Goal: Task Accomplishment & Management: Manage account settings

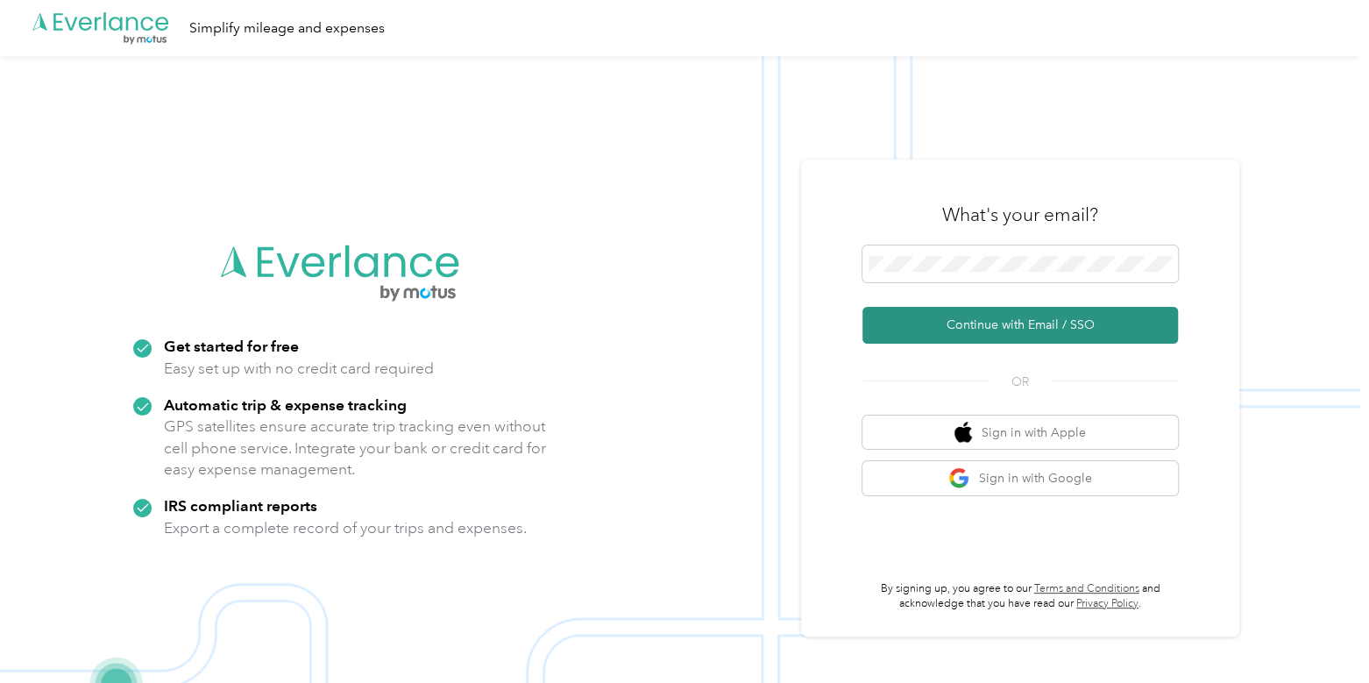
click at [1097, 323] on button "Continue with Email / SSO" at bounding box center [1020, 325] width 316 height 37
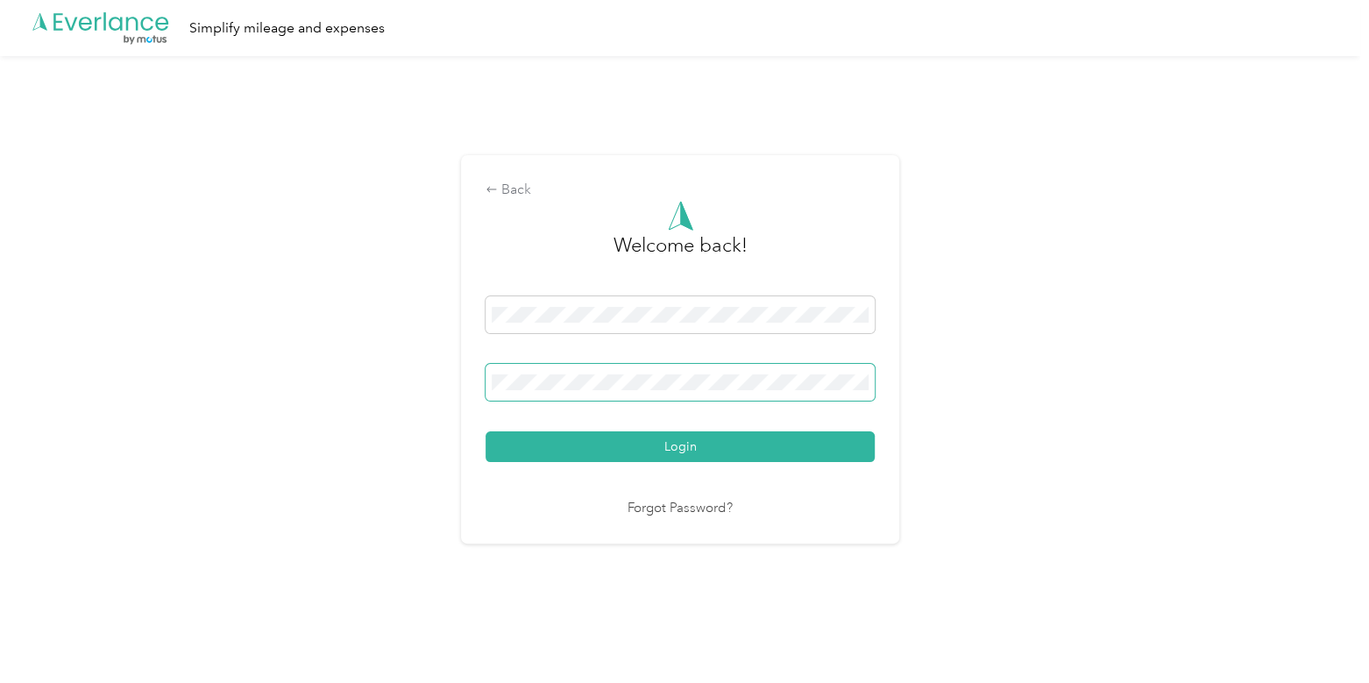
click at [777, 372] on span at bounding box center [680, 382] width 389 height 37
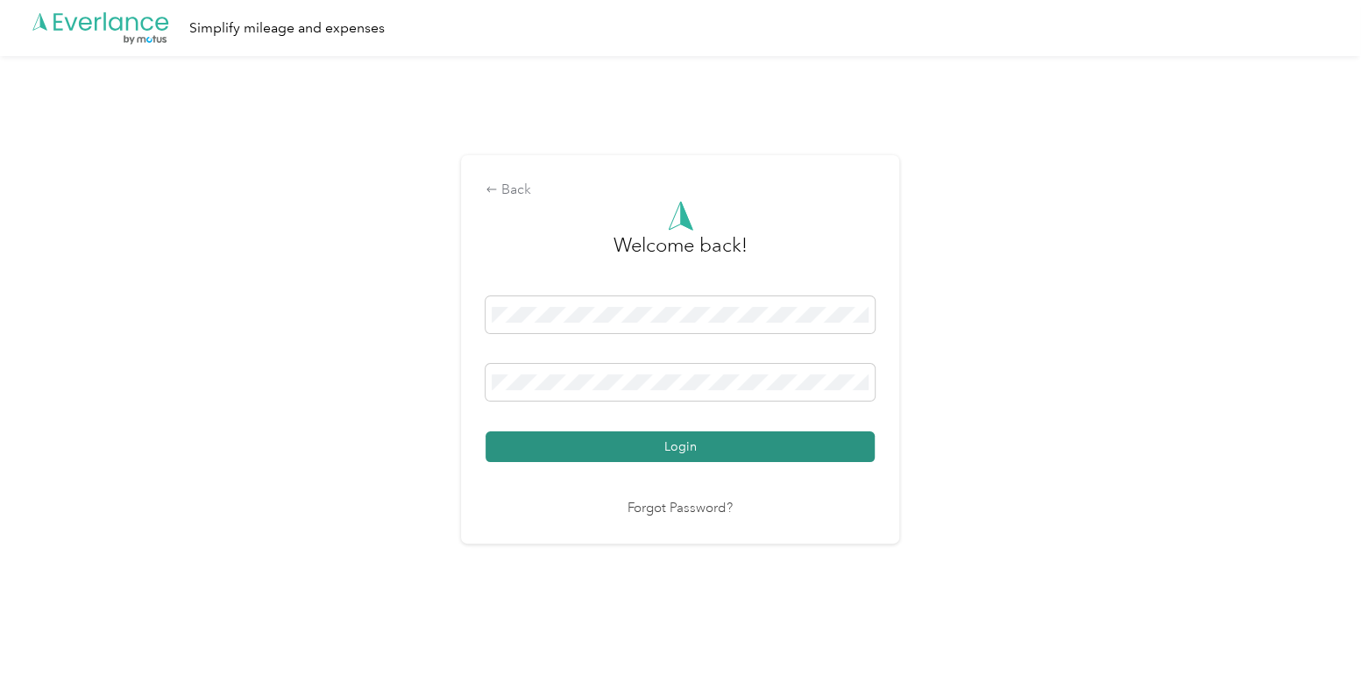
click at [812, 445] on button "Login" at bounding box center [680, 446] width 389 height 31
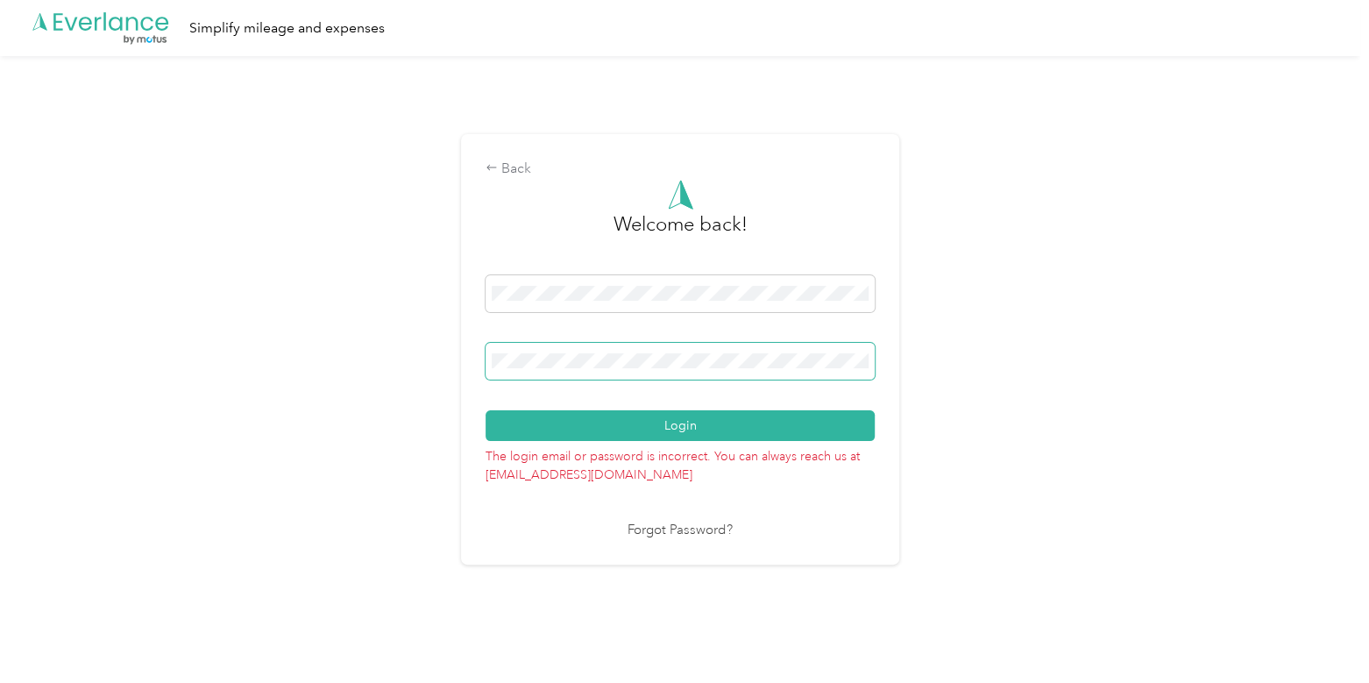
click at [692, 372] on span at bounding box center [680, 361] width 389 height 37
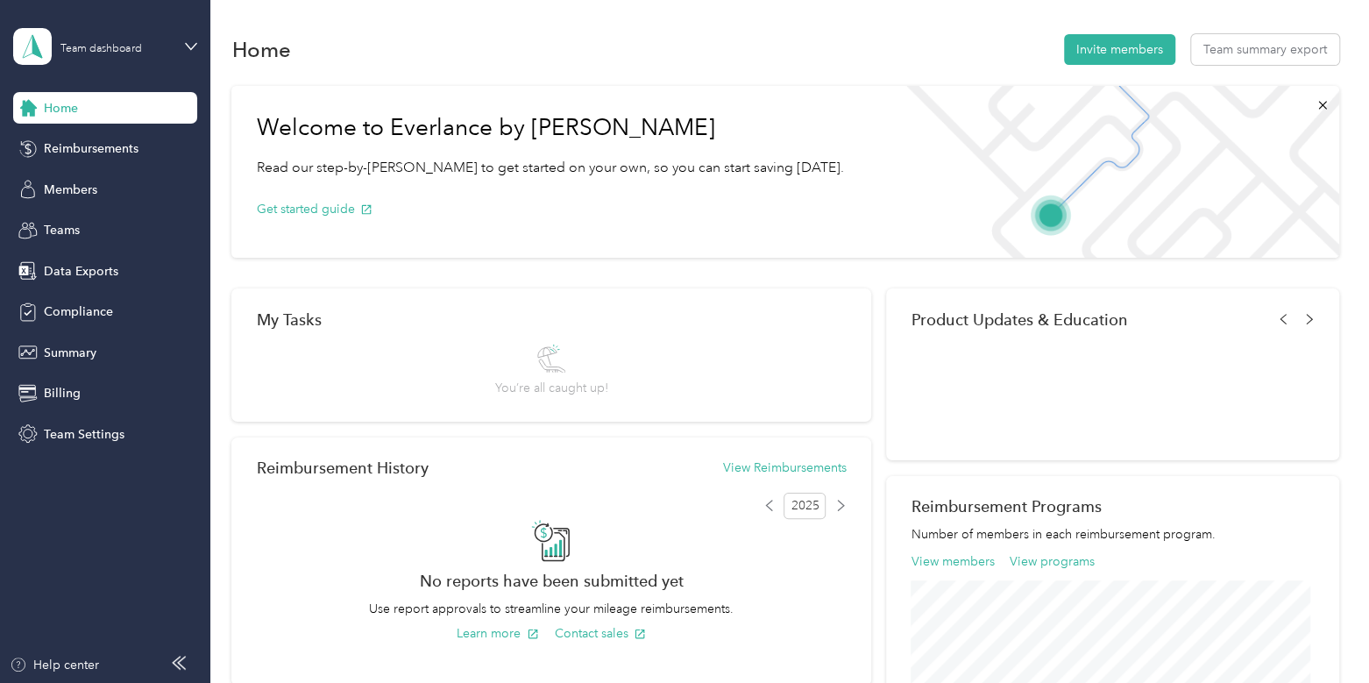
click at [799, 452] on div "Reimbursement History View Reimbursements" at bounding box center [551, 468] width 590 height 37
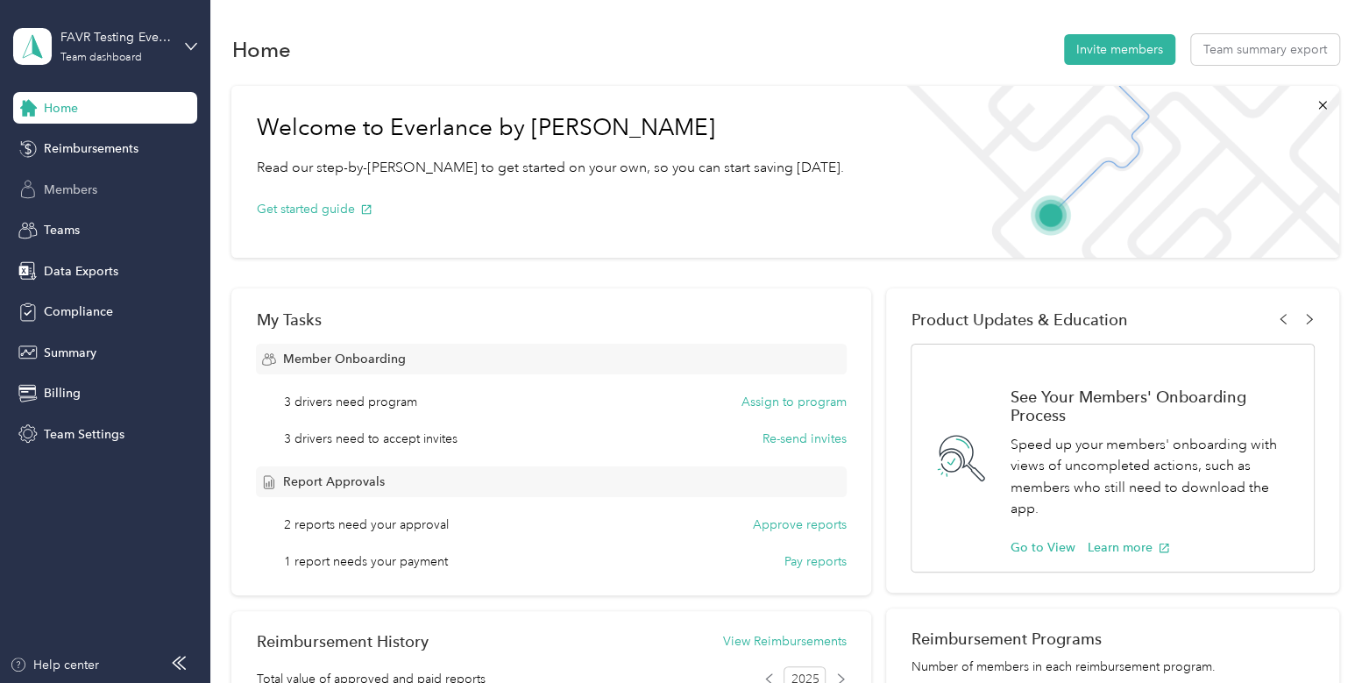
click at [89, 189] on span "Members" at bounding box center [70, 190] width 53 height 18
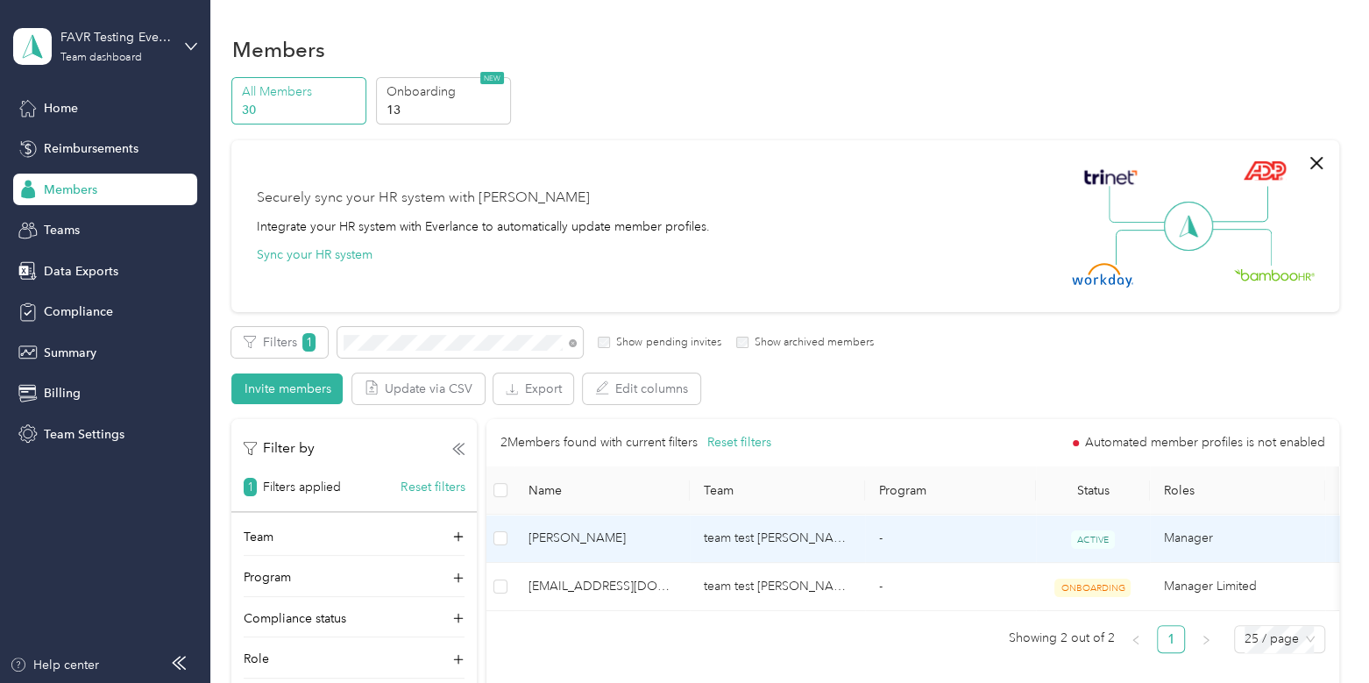
click at [630, 538] on span "[PERSON_NAME]" at bounding box center [602, 538] width 147 height 19
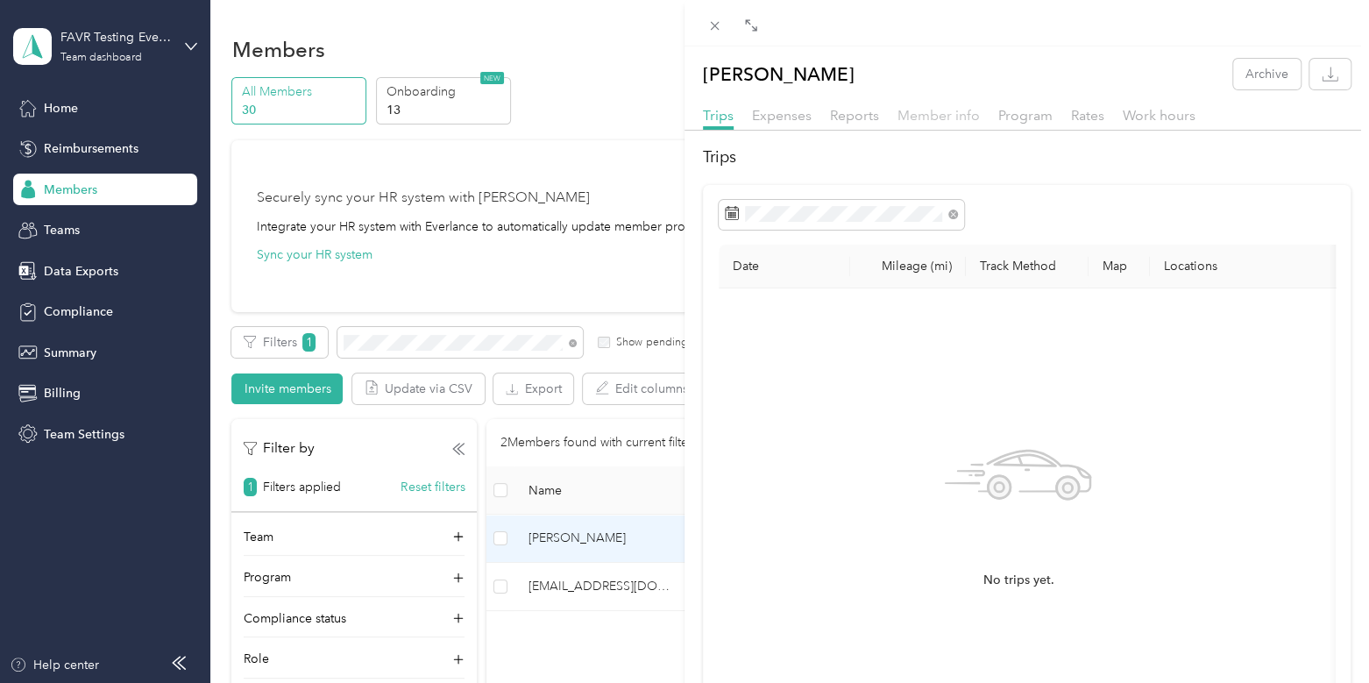
click at [949, 120] on span "Member info" at bounding box center [938, 115] width 82 height 17
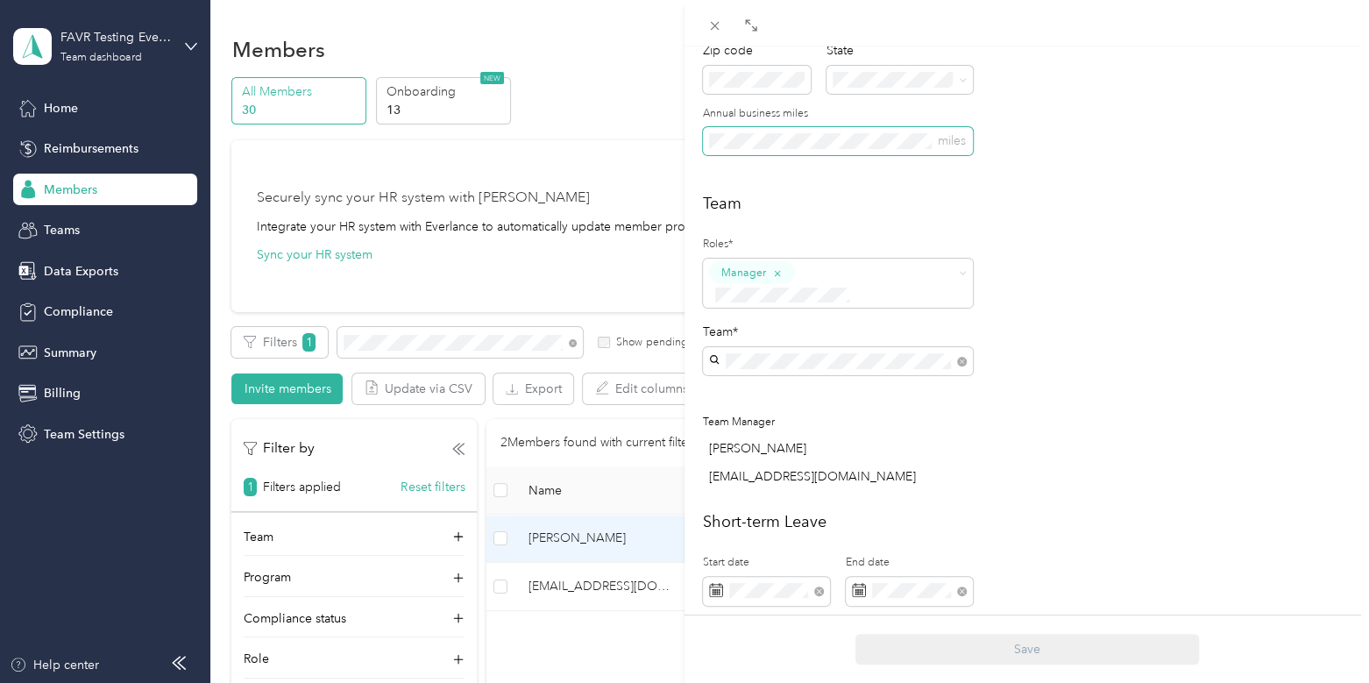
scroll to position [341, 0]
click at [837, 493] on span "FAVR Testing Everlance Main" at bounding box center [795, 493] width 160 height 15
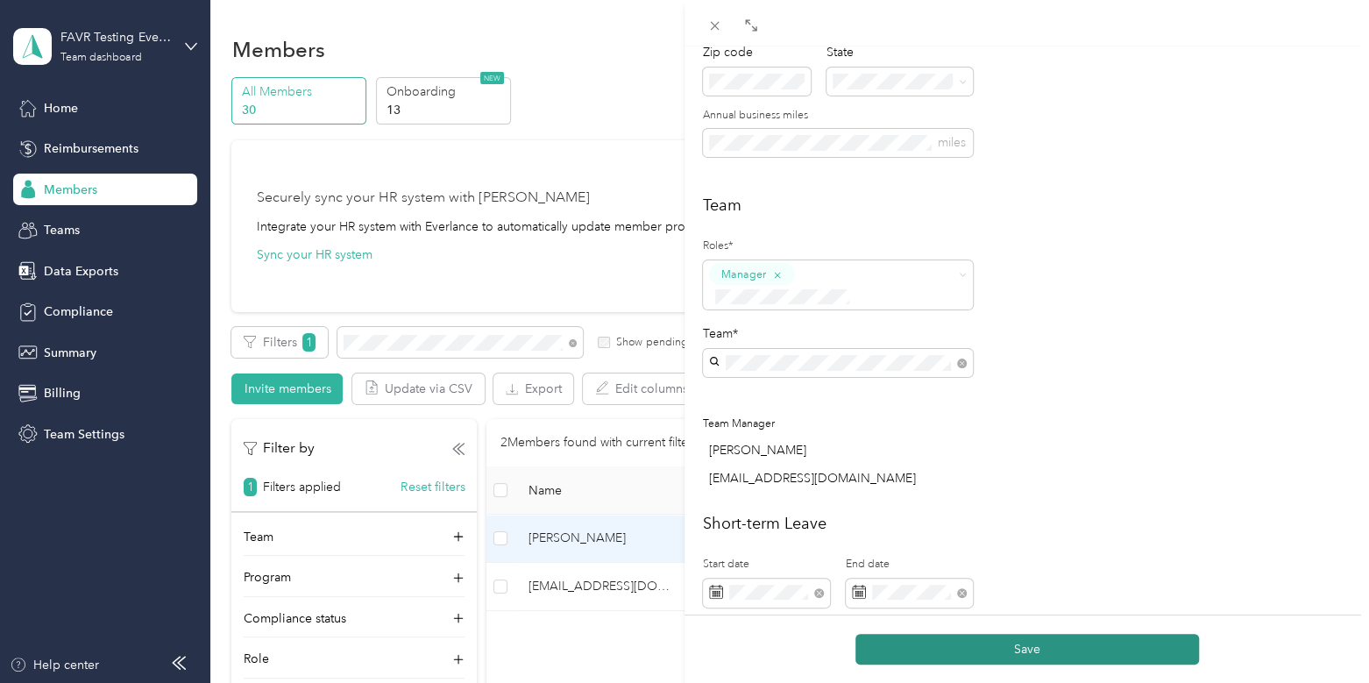
click at [1004, 649] on button "Save" at bounding box center [1027, 649] width 344 height 31
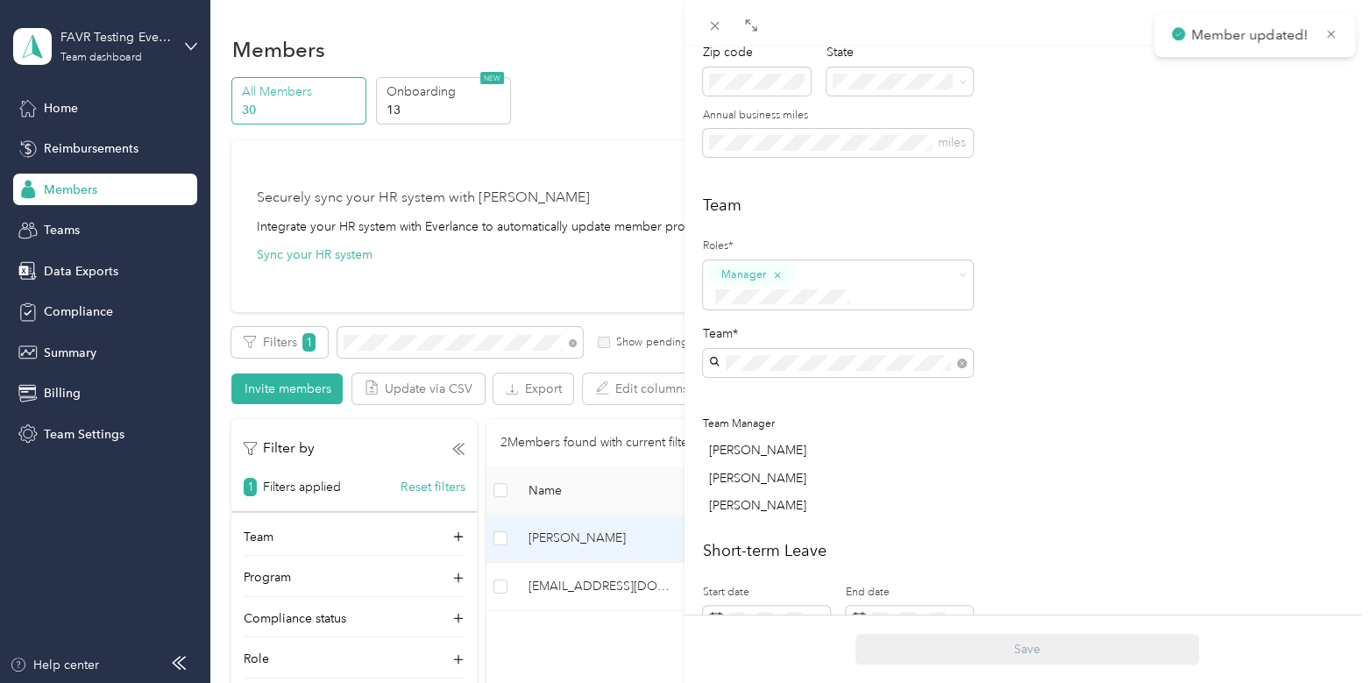
click at [123, 219] on div "[PERSON_NAME] Archive Trips Expenses Reports Member info Program Rates Work hou…" at bounding box center [684, 341] width 1369 height 683
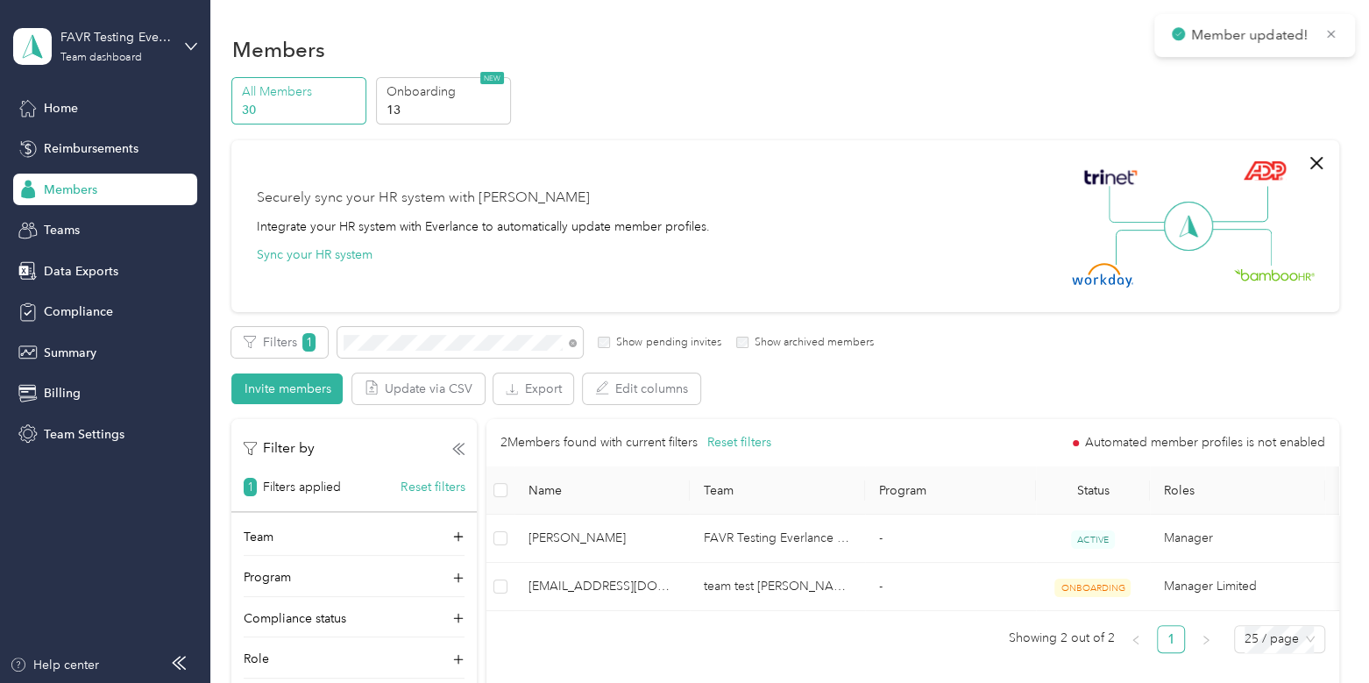
click at [72, 232] on div at bounding box center [684, 341] width 1369 height 683
click at [72, 230] on span "Teams" at bounding box center [62, 230] width 36 height 18
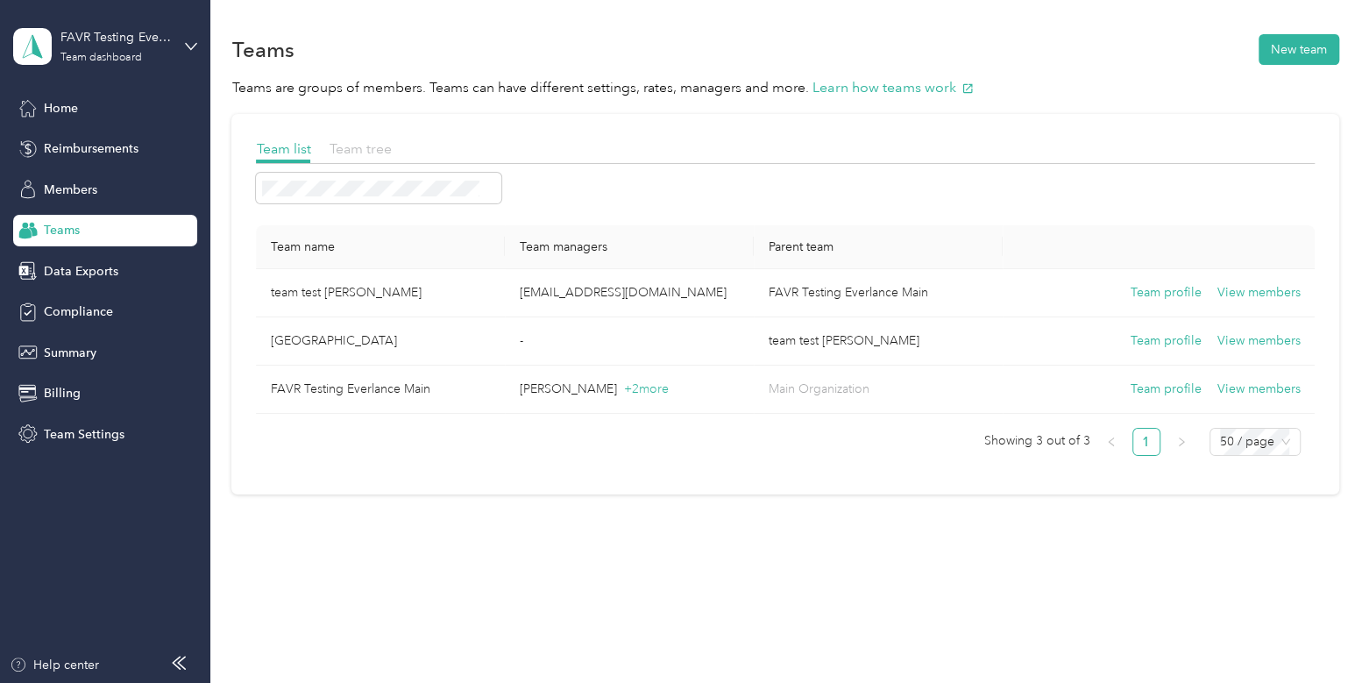
click at [374, 151] on span "Team tree" at bounding box center [360, 148] width 62 height 17
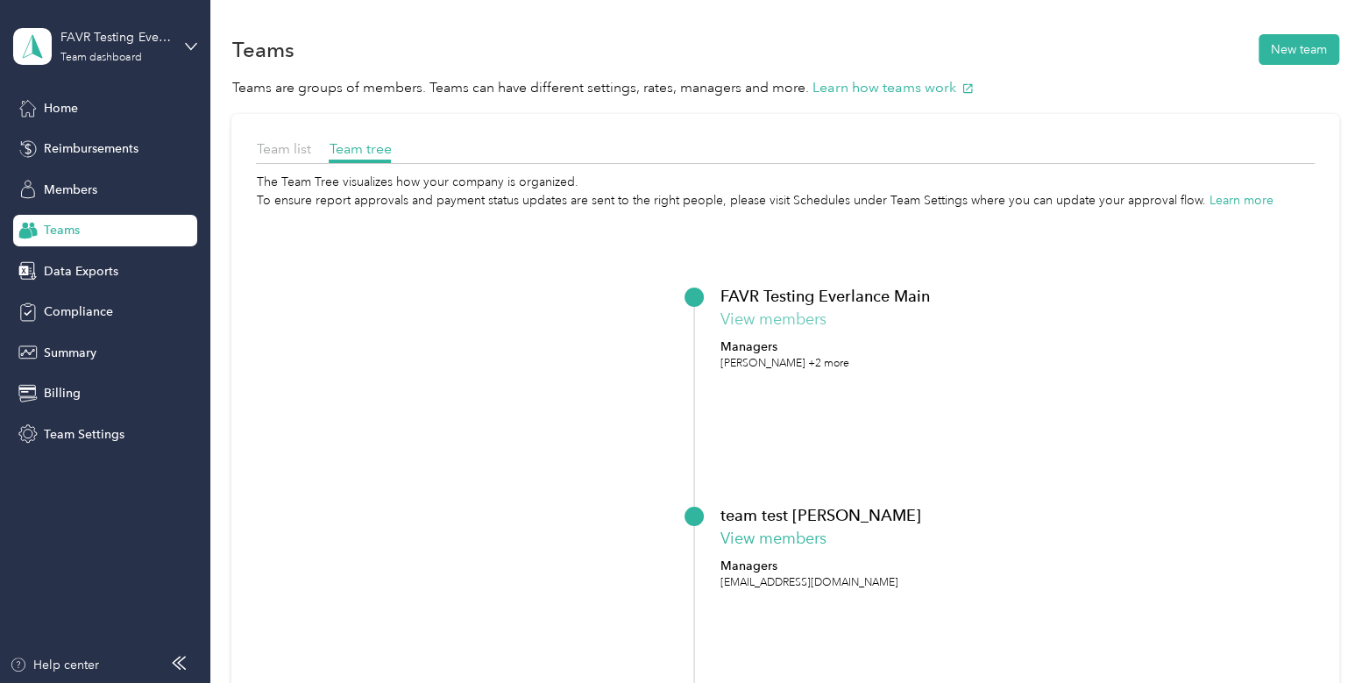
click at [777, 322] on button "View members" at bounding box center [773, 320] width 106 height 24
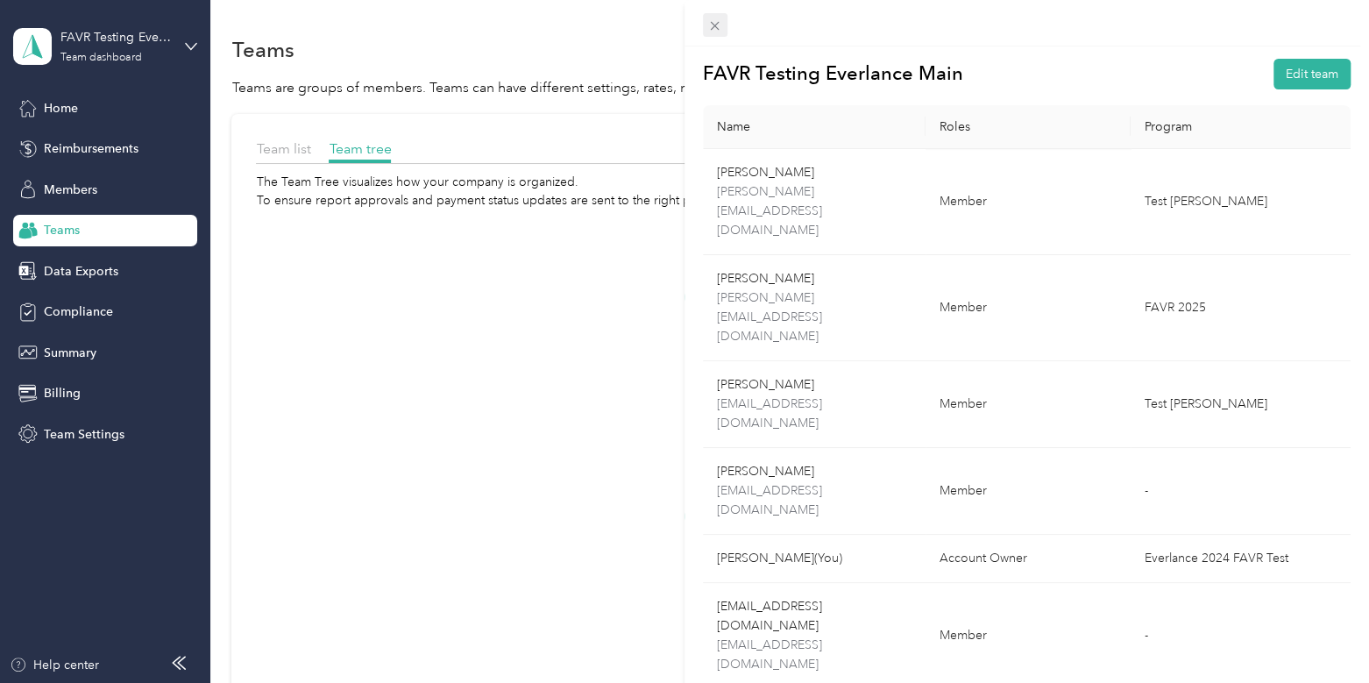
click at [718, 24] on icon at bounding box center [714, 25] width 15 height 15
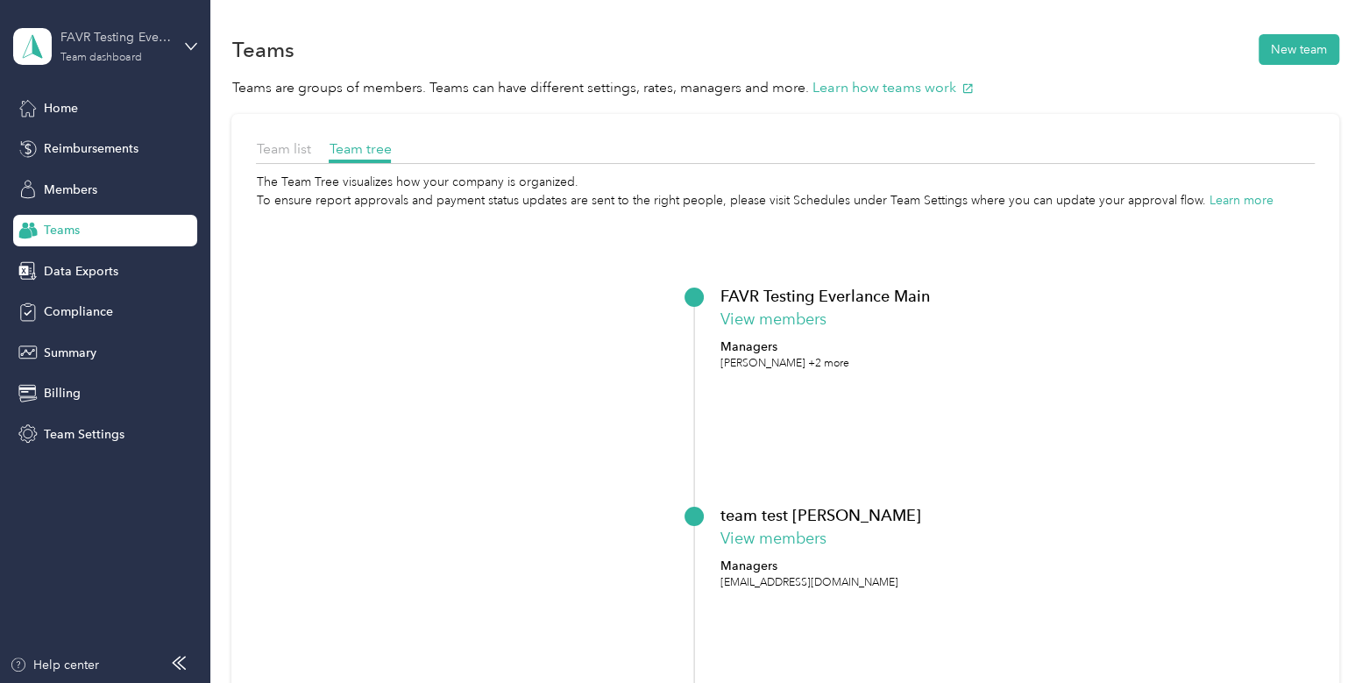
click at [96, 39] on div "FAVR Testing Everlance Main" at bounding box center [115, 37] width 110 height 18
click at [110, 173] on div "Personal dashboard" at bounding box center [197, 183] width 344 height 31
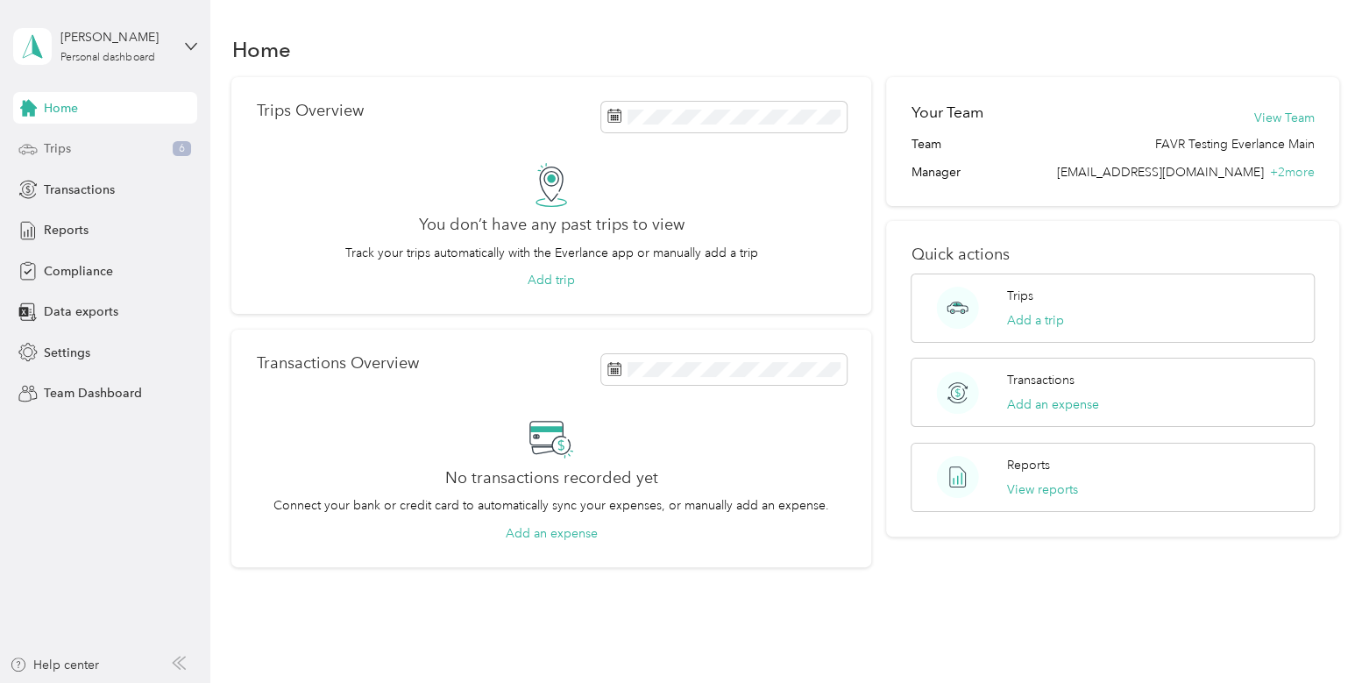
click at [53, 153] on span "Trips" at bounding box center [57, 148] width 27 height 18
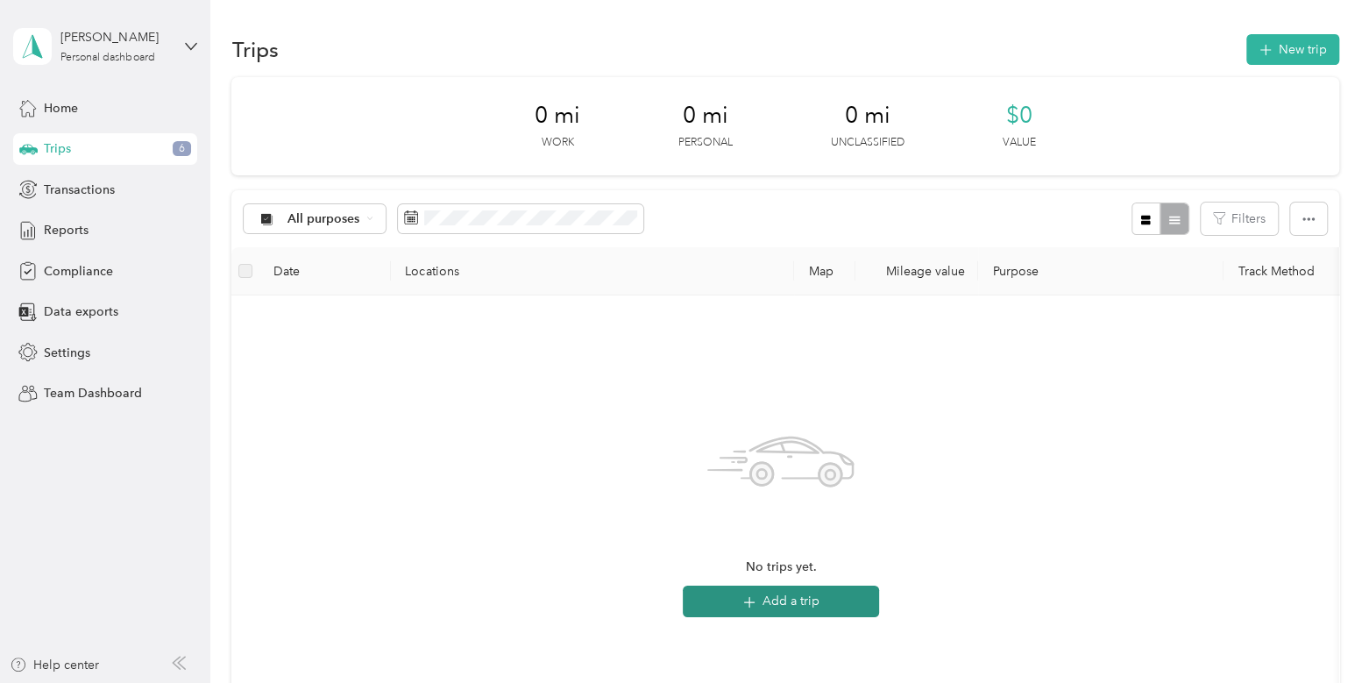
click at [792, 605] on button "Add a trip" at bounding box center [781, 601] width 196 height 32
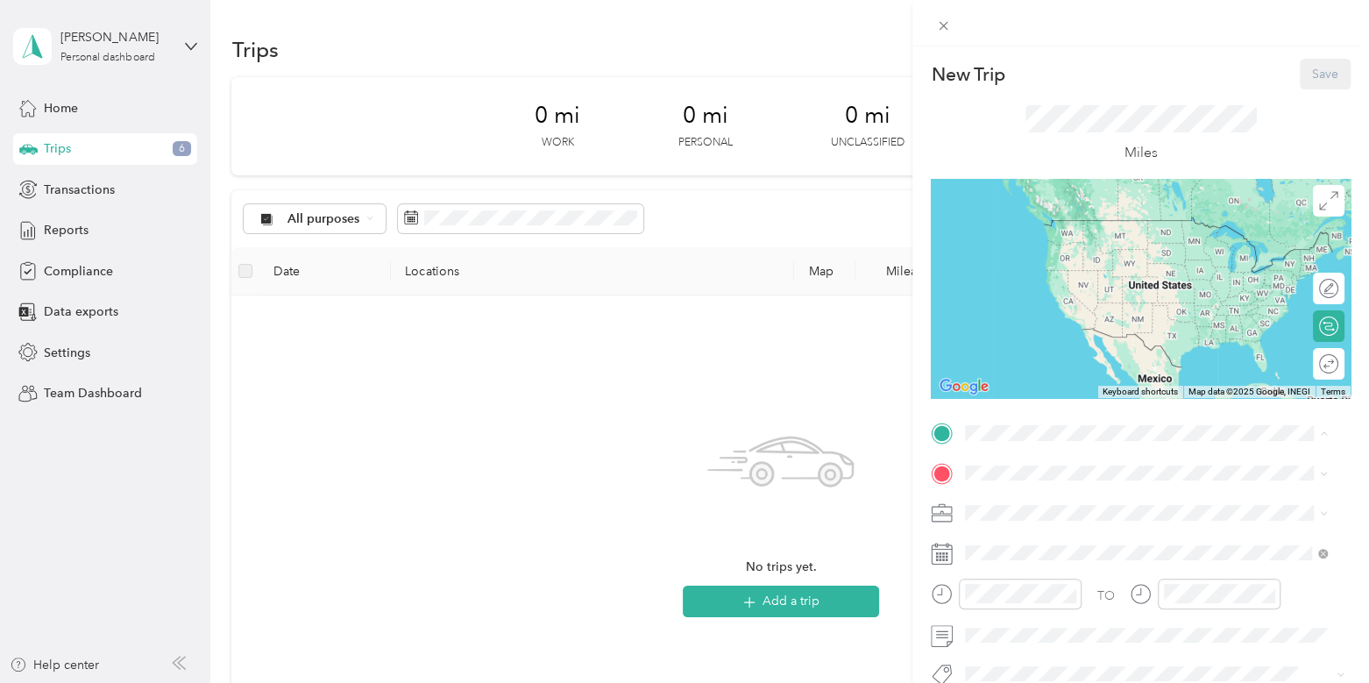
click at [1051, 240] on span "[STREET_ADDRESS][US_STATE]" at bounding box center [1085, 245] width 175 height 15
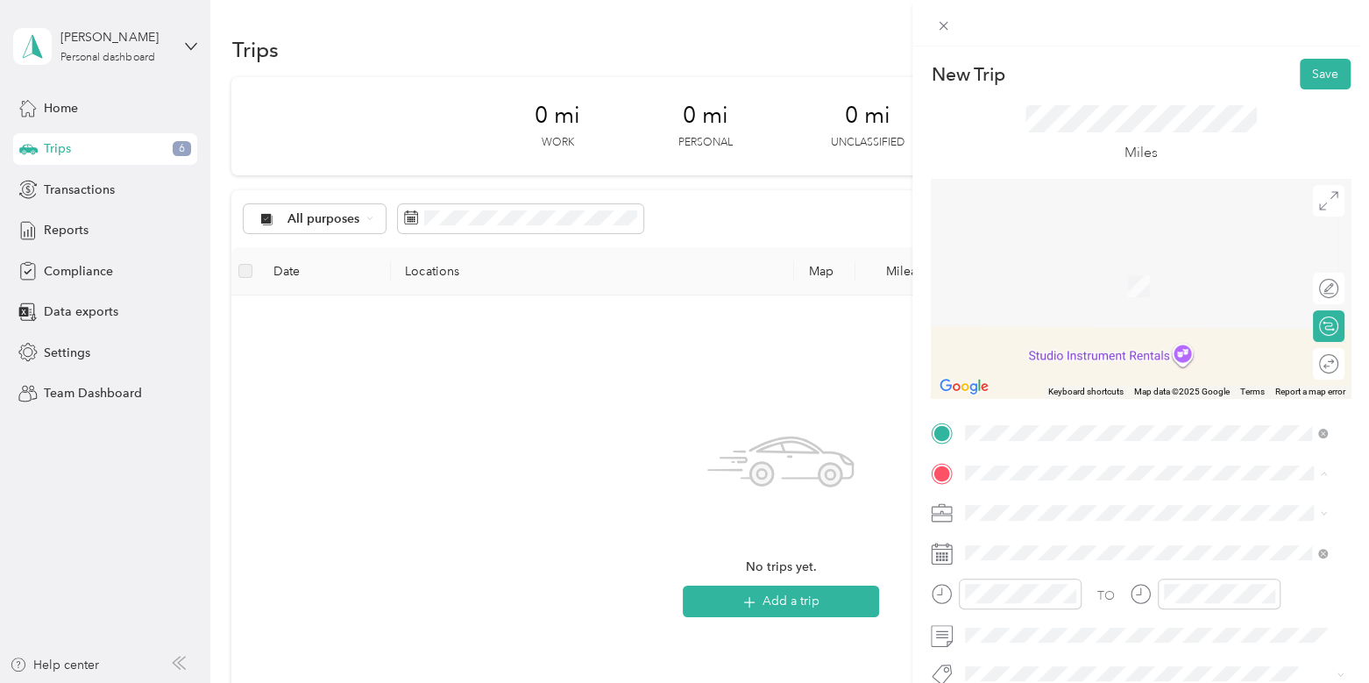
click at [1108, 348] on div "TEAM KFC KFC, [STREET_ADDRESS][US_STATE]" at bounding box center [1101, 334] width 206 height 43
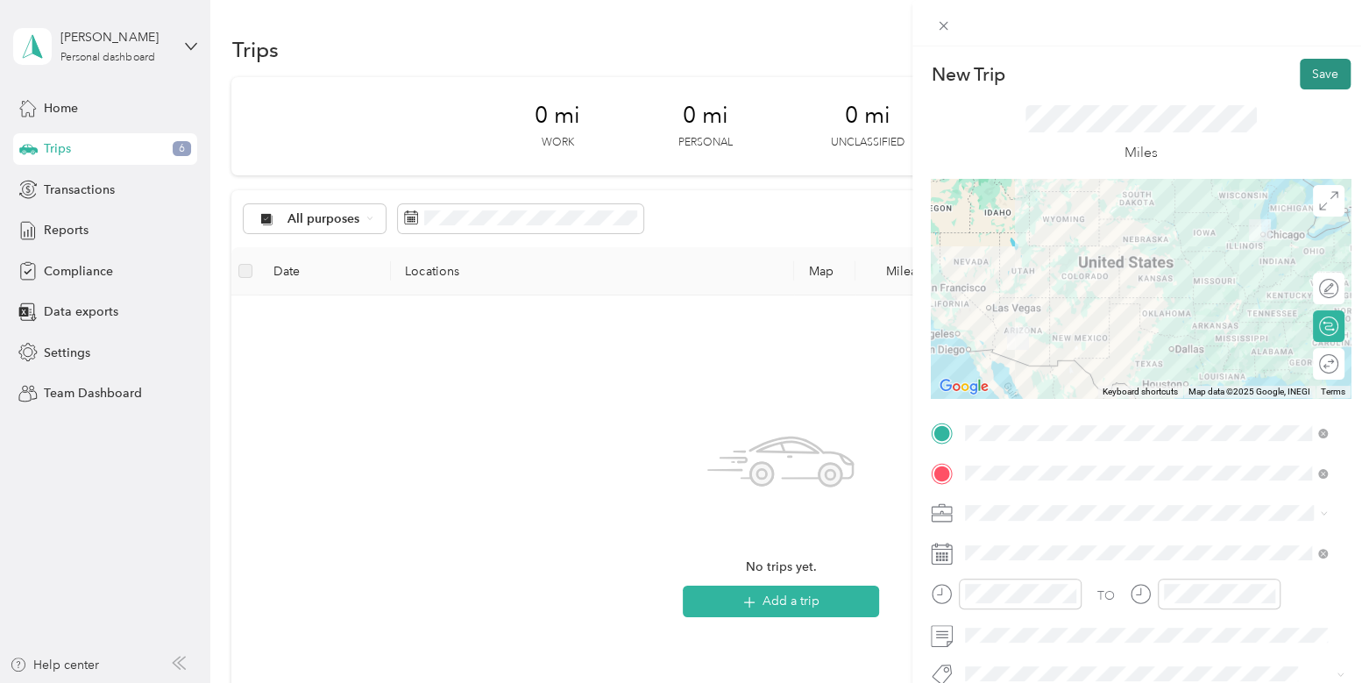
click at [1301, 70] on button "Save" at bounding box center [1325, 74] width 51 height 31
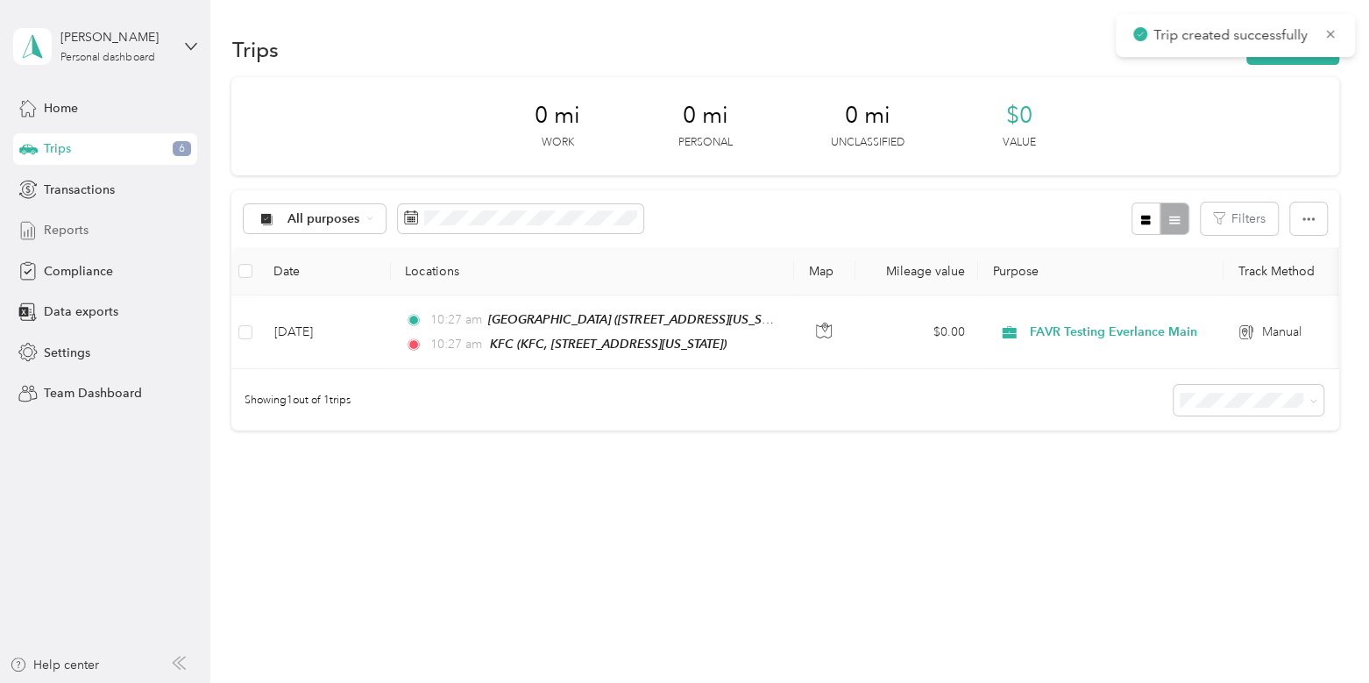
click at [98, 234] on div "Reports" at bounding box center [105, 231] width 184 height 32
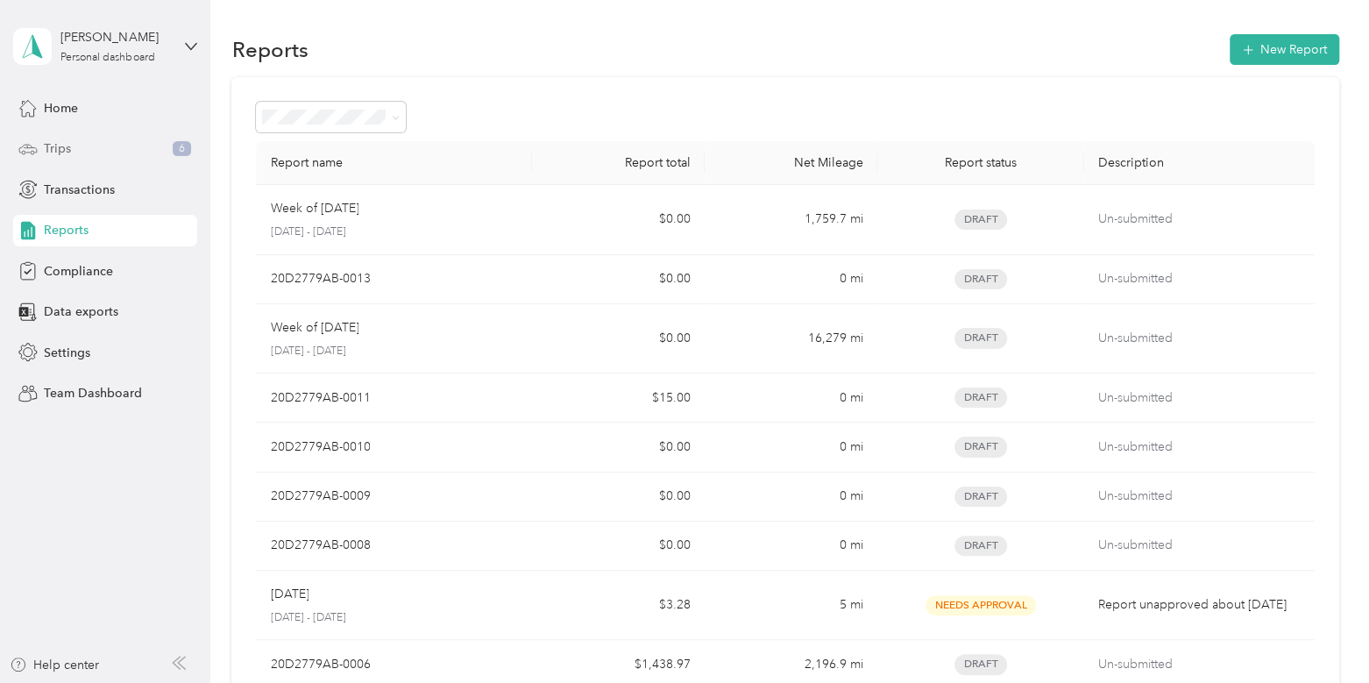
click at [78, 149] on div "Trips 6" at bounding box center [105, 149] width 184 height 32
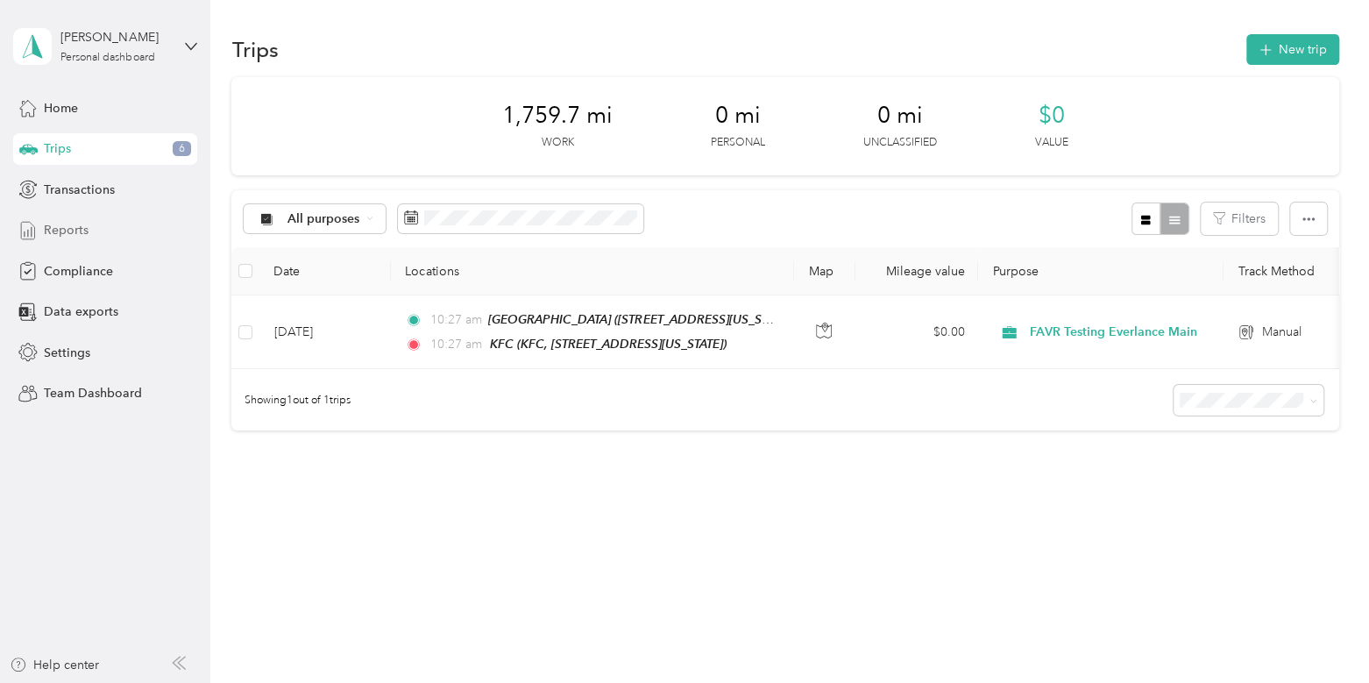
click at [83, 232] on span "Reports" at bounding box center [66, 230] width 45 height 18
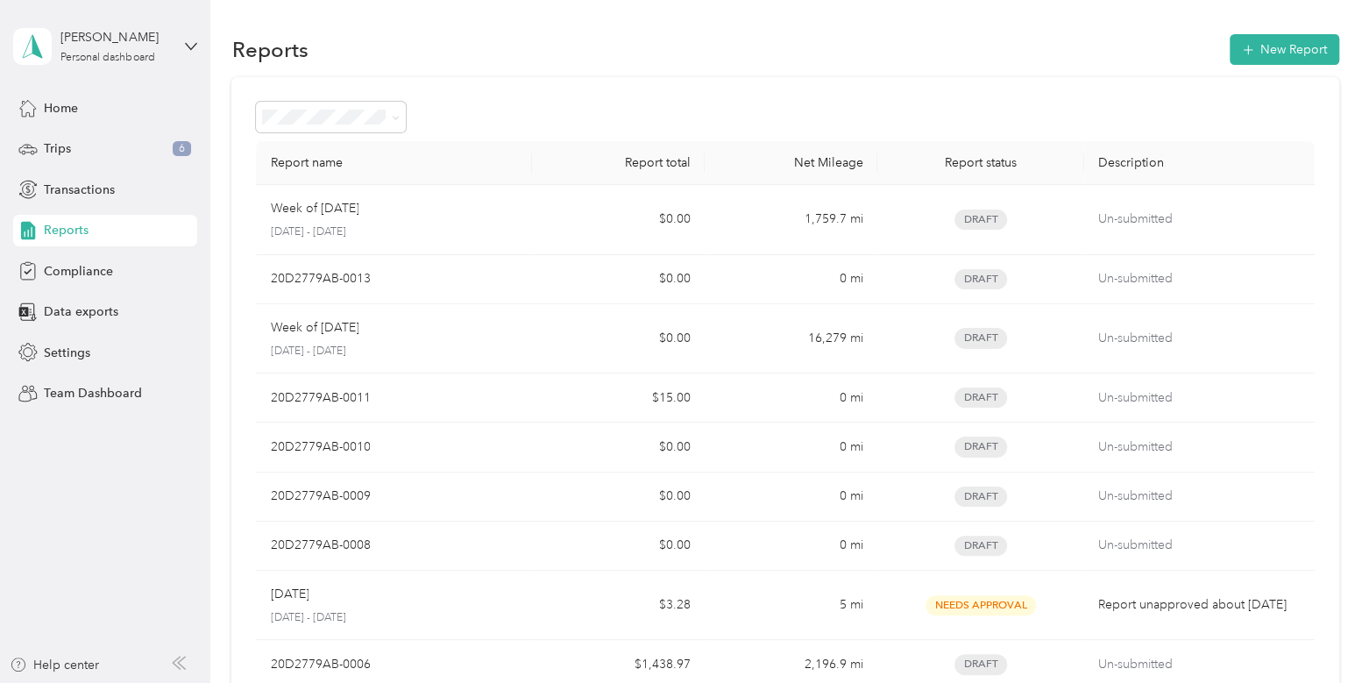
click at [86, 375] on div "Home Trips 6 Transactions Reports Compliance Data exports Settings Team Dashboa…" at bounding box center [105, 250] width 184 height 317
click at [92, 387] on span "Team Dashboard" at bounding box center [93, 393] width 98 height 18
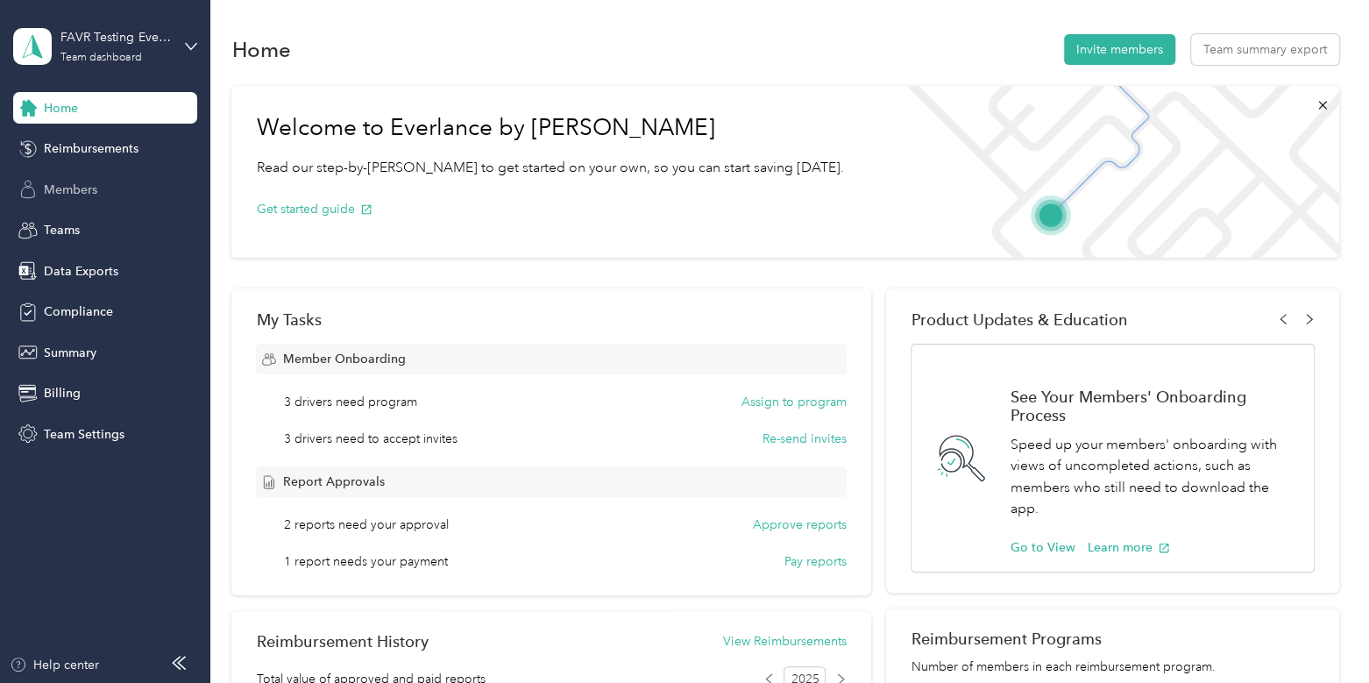
click at [104, 177] on div "Members" at bounding box center [105, 190] width 184 height 32
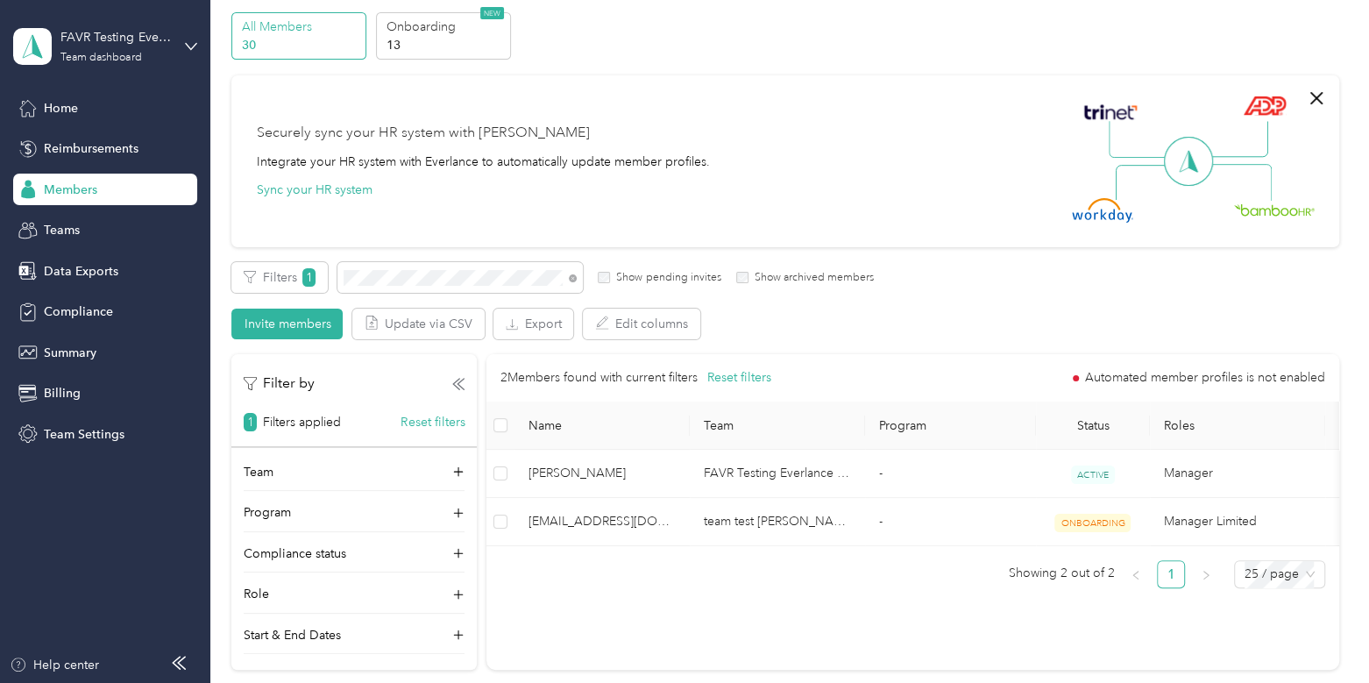
scroll to position [81, 0]
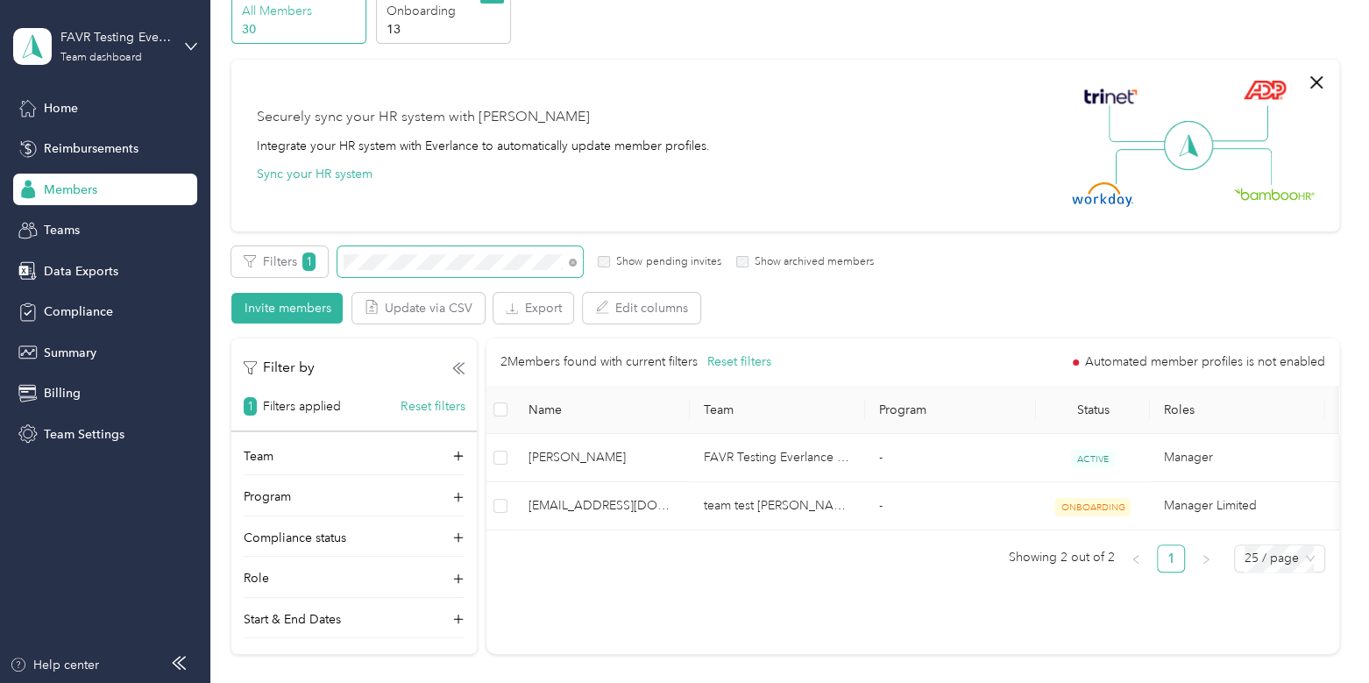
click at [578, 266] on span at bounding box center [459, 261] width 245 height 31
click at [565, 258] on span at bounding box center [570, 261] width 14 height 18
drag, startPoint x: 565, startPoint y: 258, endPoint x: 573, endPoint y: 272, distance: 16.1
click at [573, 272] on span at bounding box center [459, 261] width 245 height 31
click at [571, 265] on icon at bounding box center [573, 263] width 8 height 8
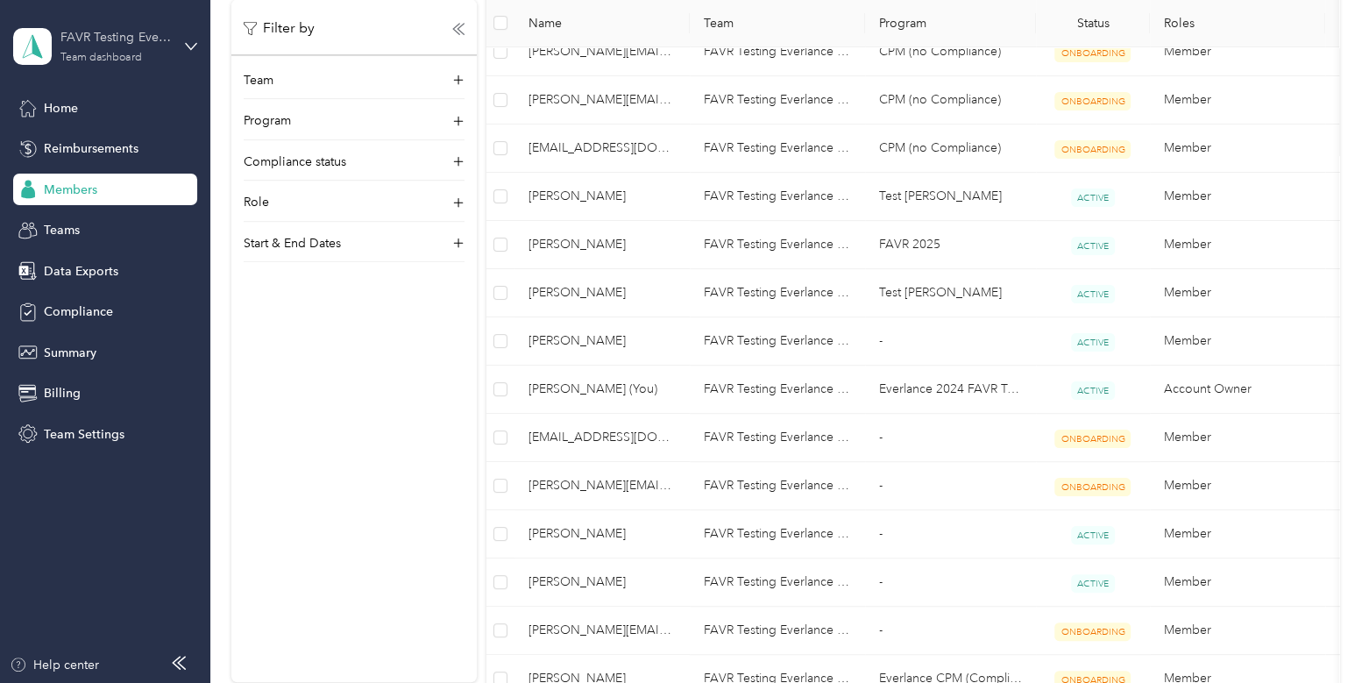
click at [127, 50] on div "FAVR Testing Everlance Main Team dashboard" at bounding box center [115, 45] width 110 height 35
click at [151, 175] on div "Personal dashboard" at bounding box center [197, 183] width 344 height 31
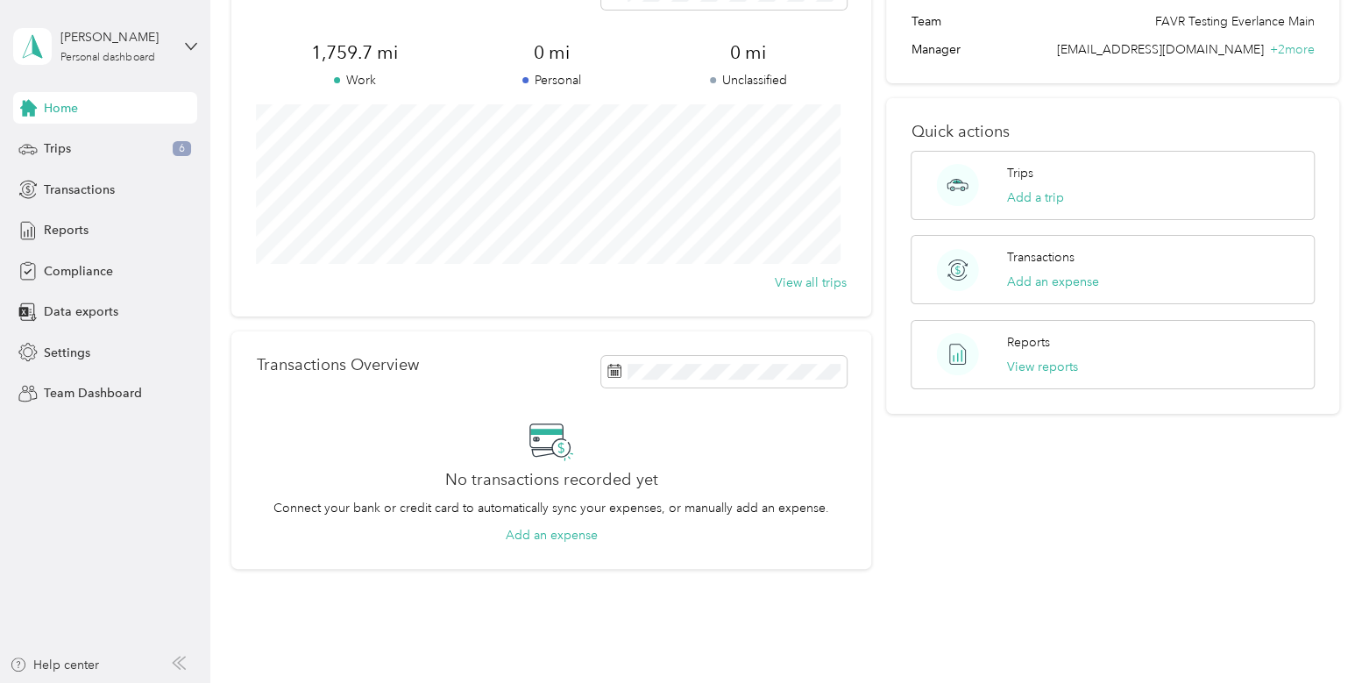
scroll to position [189, 0]
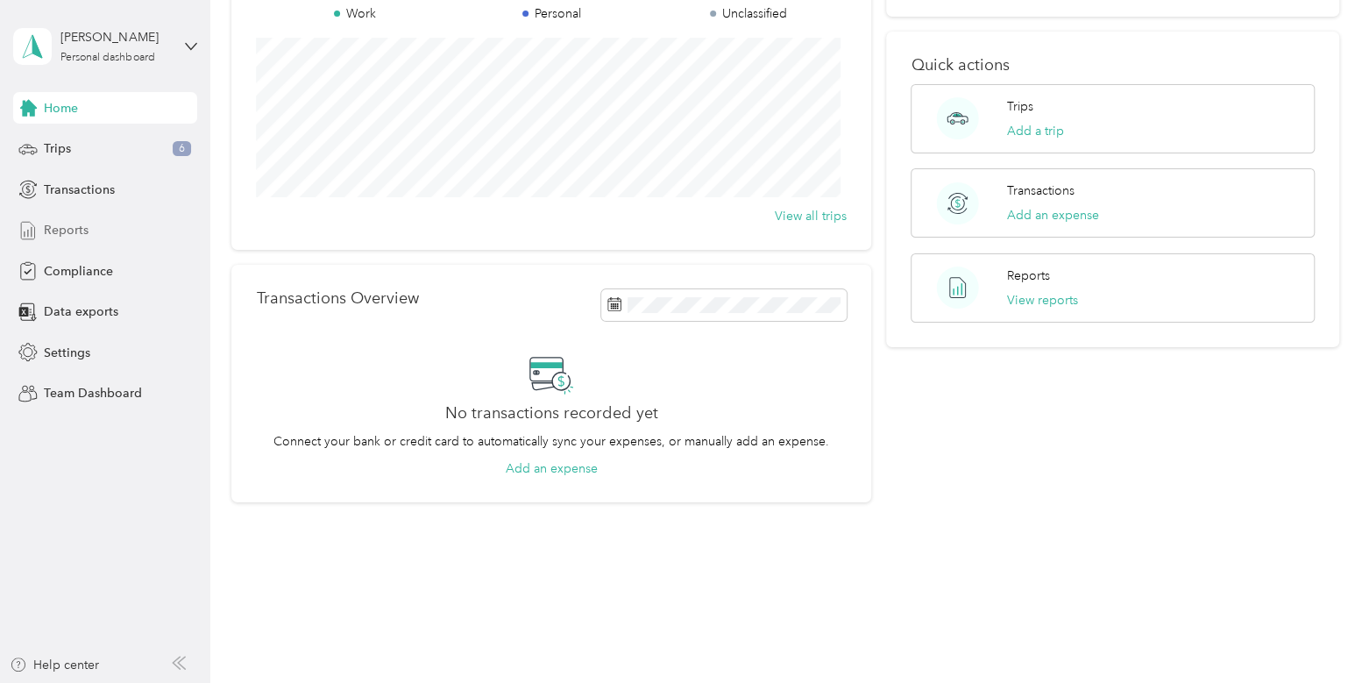
click at [104, 235] on div "Reports" at bounding box center [105, 231] width 184 height 32
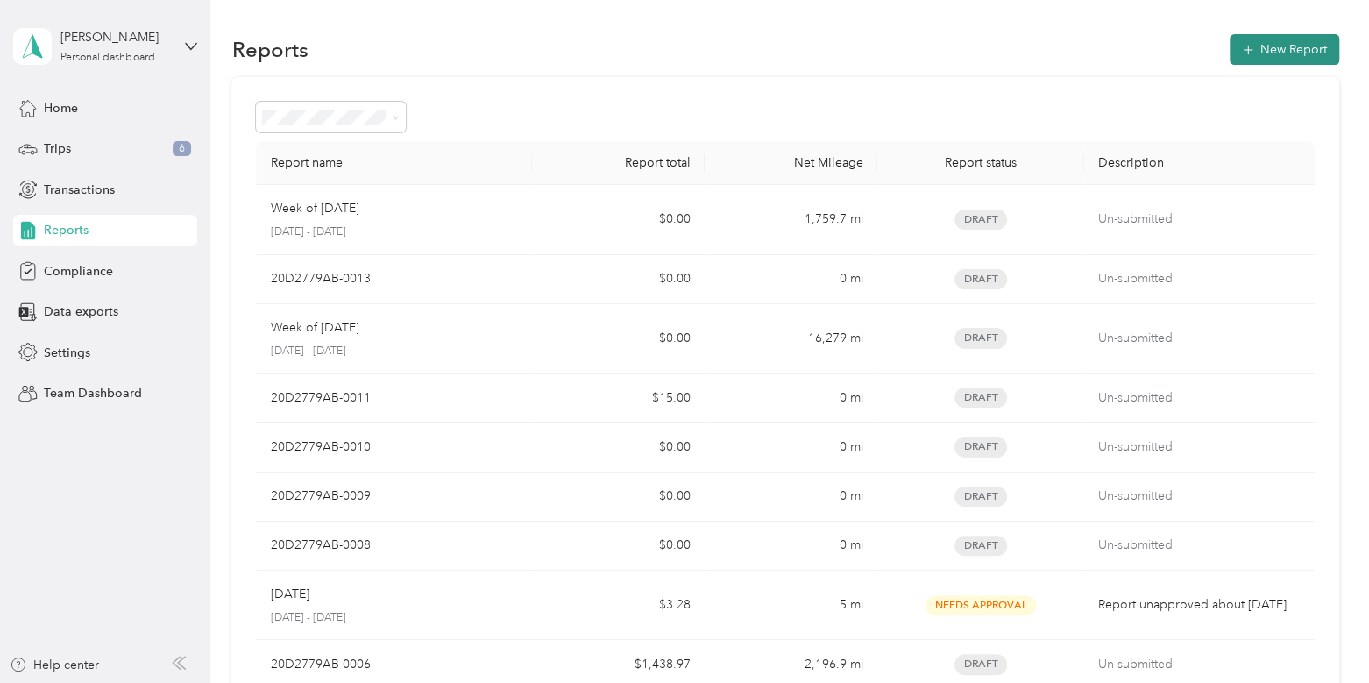
click at [1272, 47] on button "New Report" at bounding box center [1285, 49] width 110 height 31
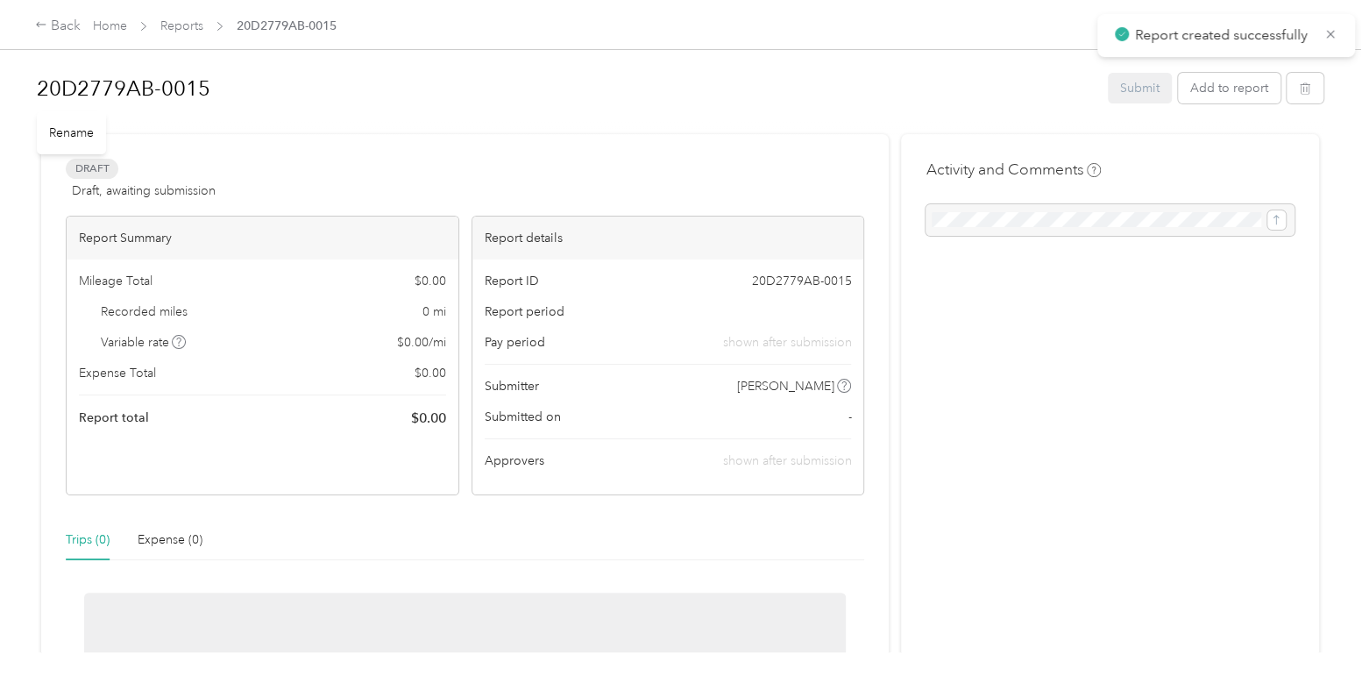
click at [846, 110] on div "20D2779AB-0015" at bounding box center [566, 89] width 1059 height 46
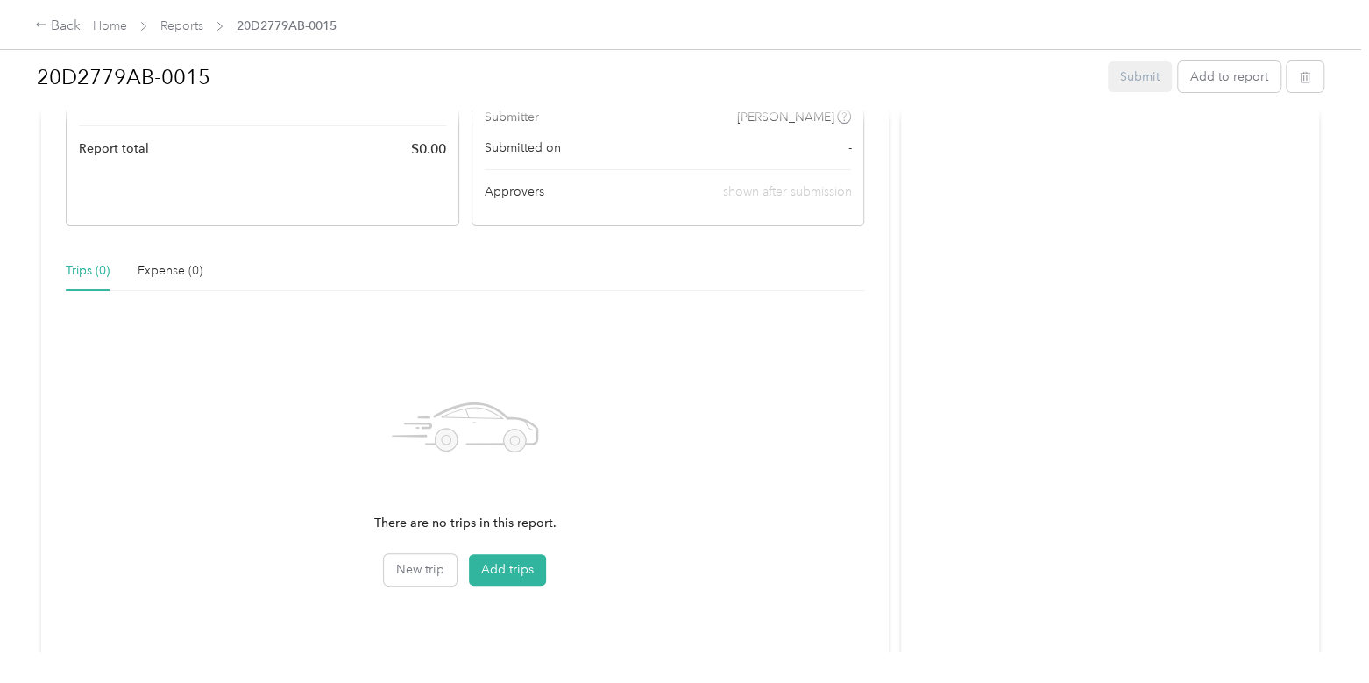
scroll to position [249, 0]
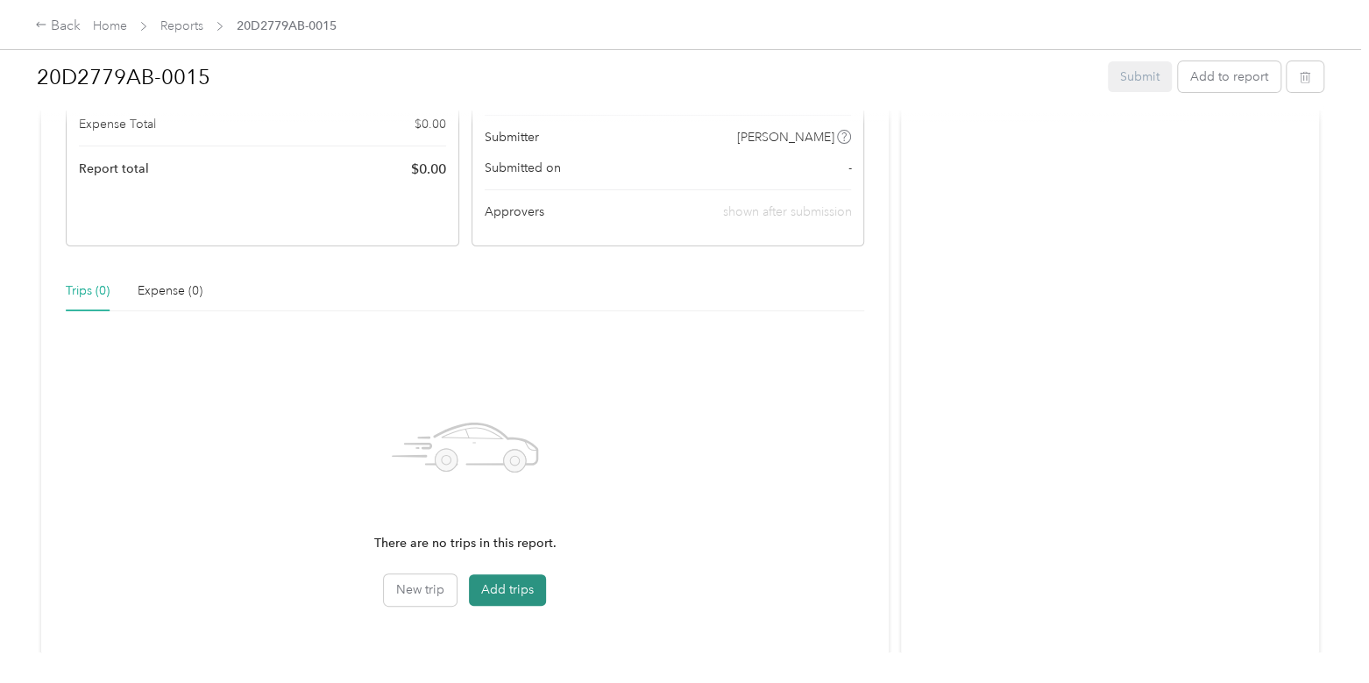
click at [513, 588] on button "Add trips" at bounding box center [507, 590] width 77 height 32
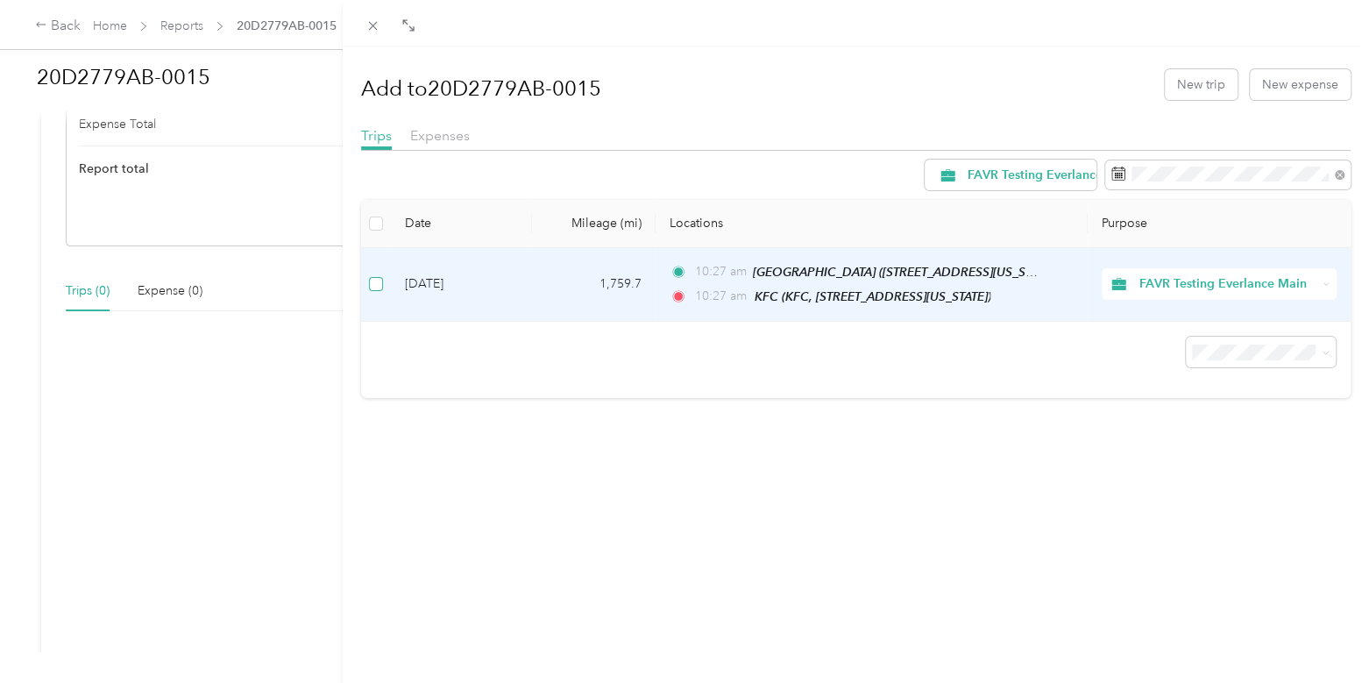
click at [380, 290] on label at bounding box center [376, 283] width 14 height 19
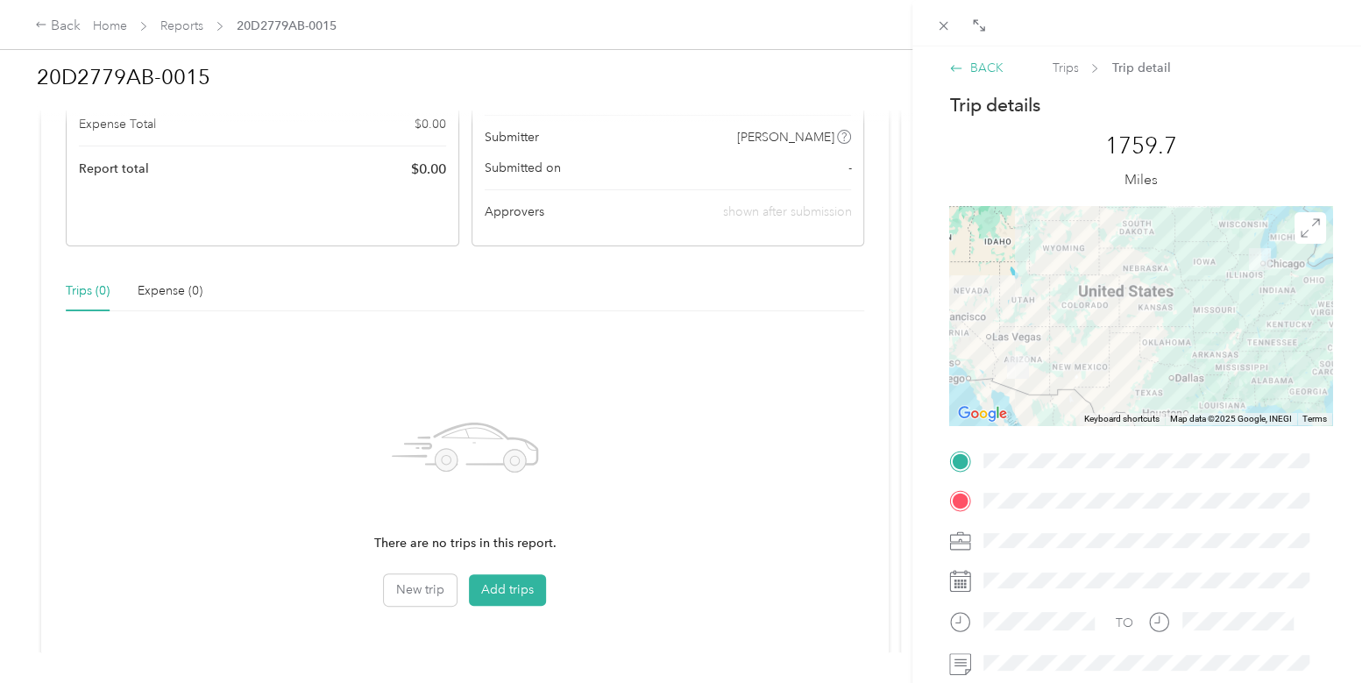
click at [972, 74] on div "BACK" at bounding box center [975, 68] width 53 height 18
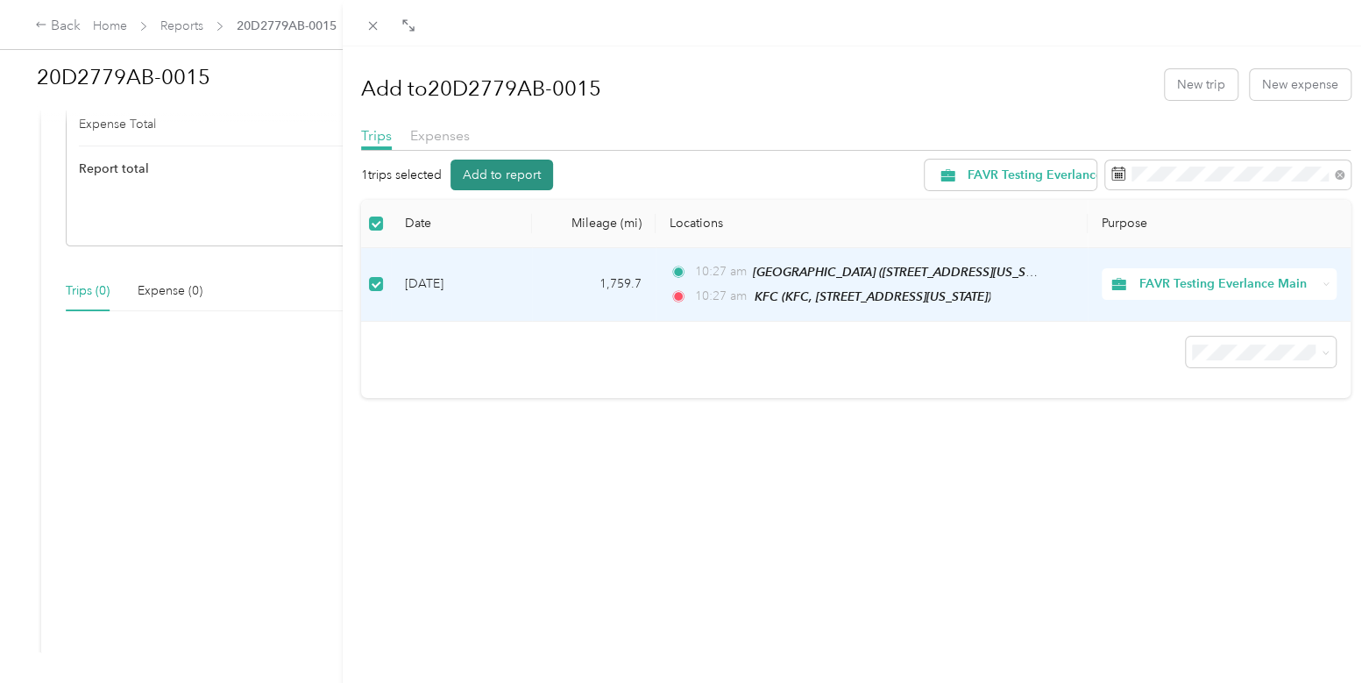
click at [505, 181] on button "Add to report" at bounding box center [501, 175] width 103 height 31
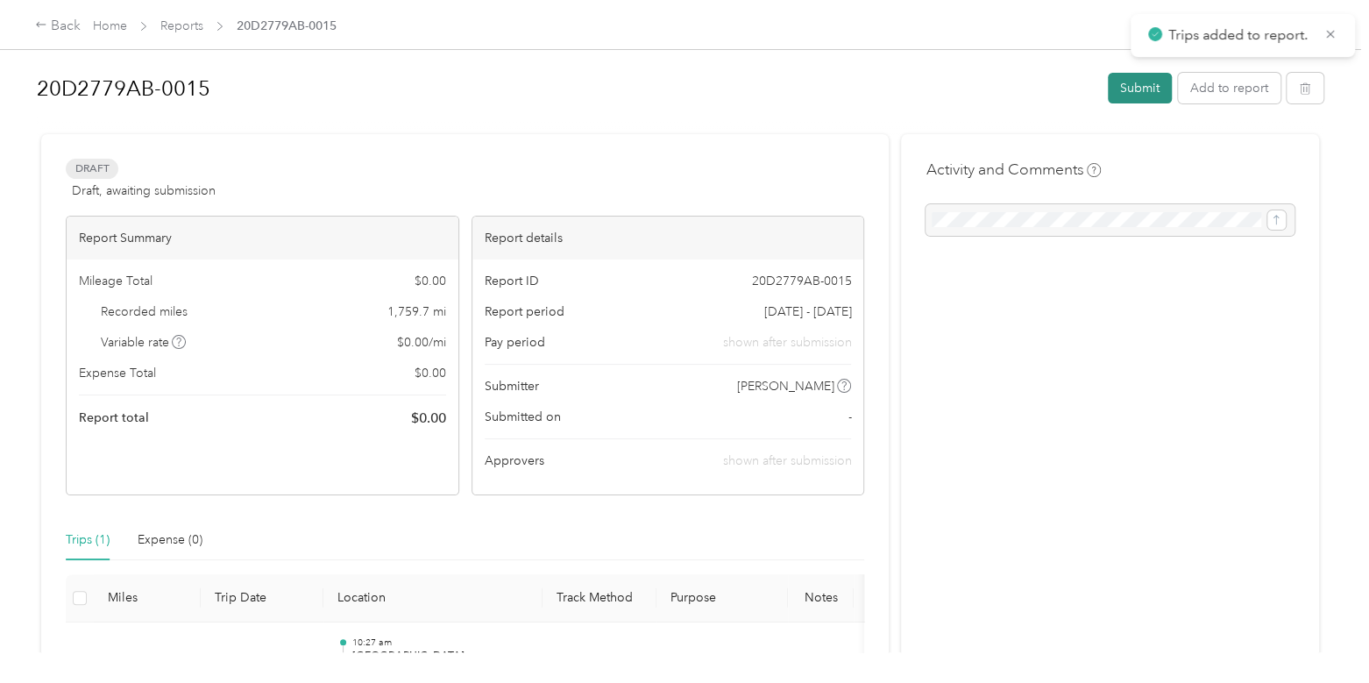
click at [1135, 88] on button "Submit" at bounding box center [1140, 88] width 64 height 31
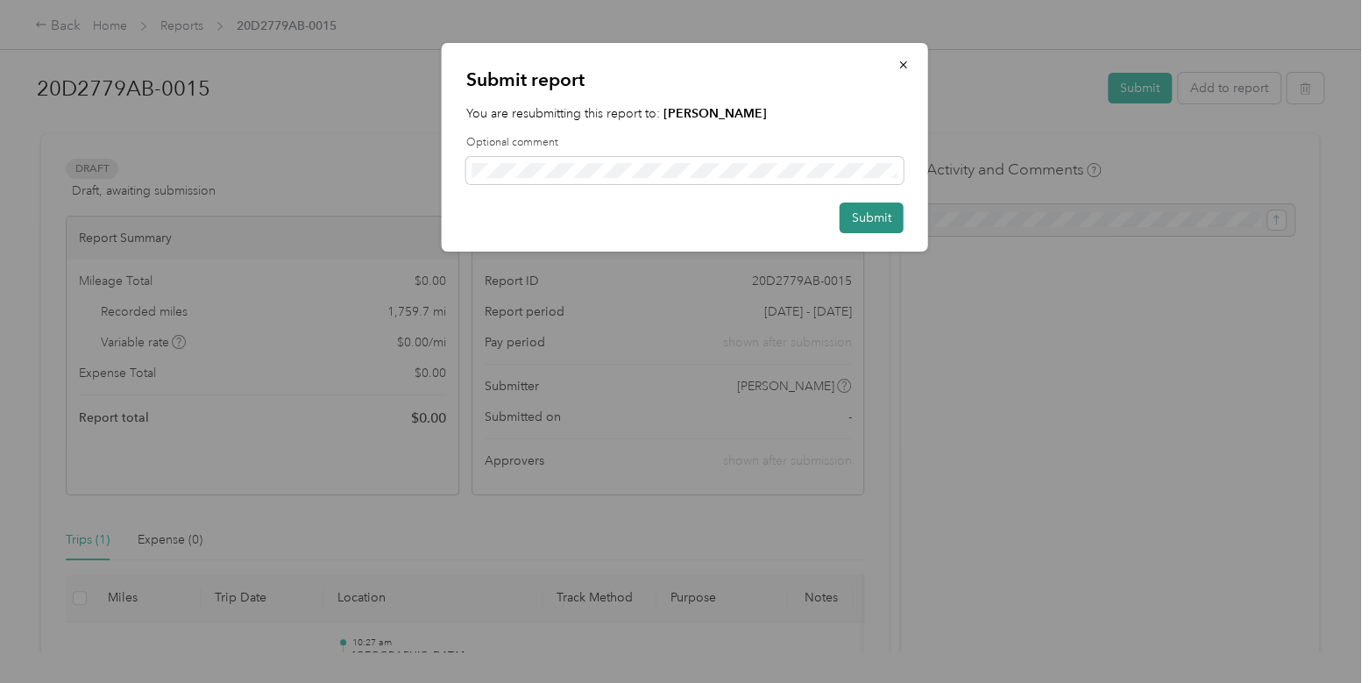
click at [885, 206] on button "Submit" at bounding box center [872, 217] width 64 height 31
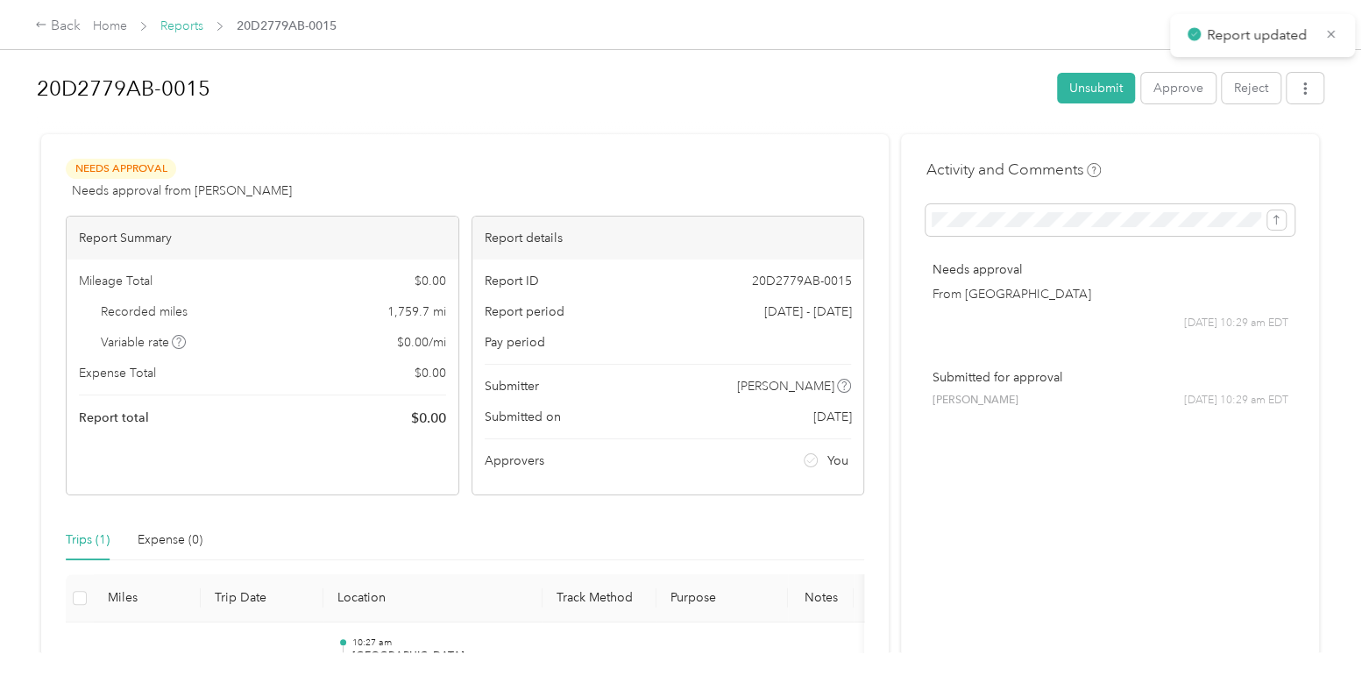
click at [180, 32] on link "Reports" at bounding box center [181, 25] width 43 height 15
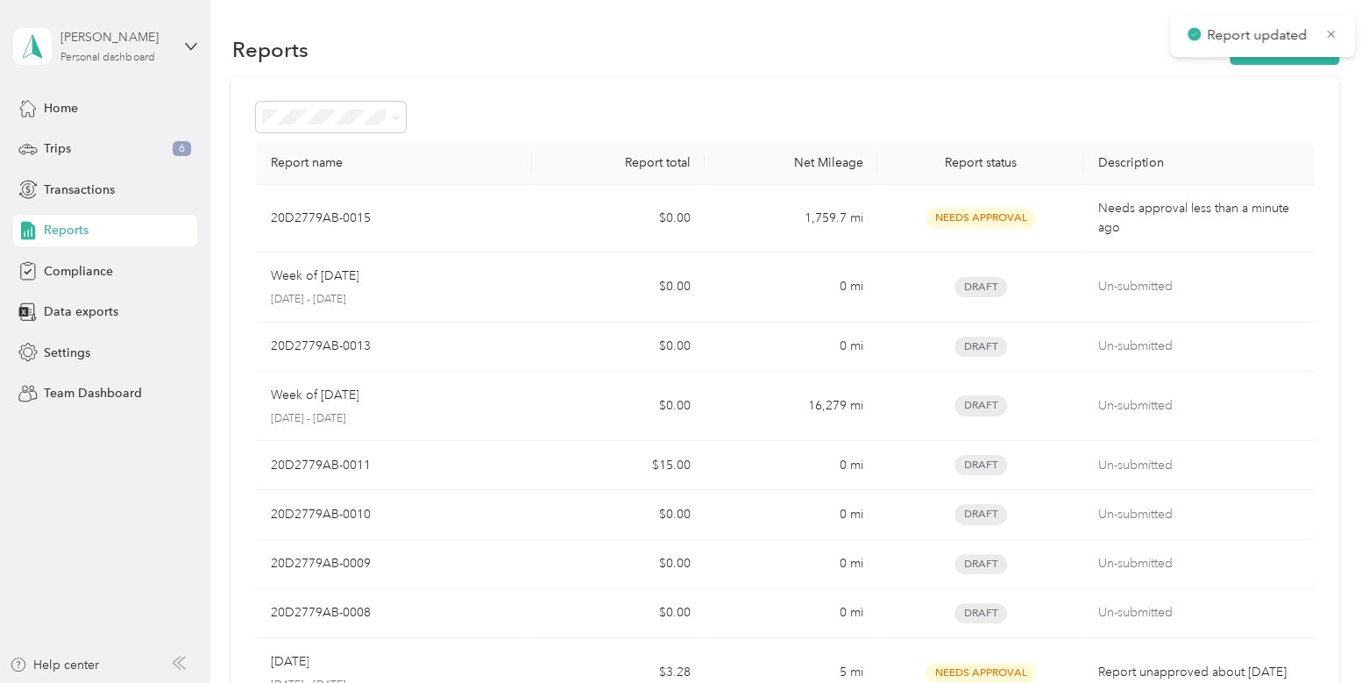
click at [101, 38] on div "[PERSON_NAME]" at bounding box center [115, 37] width 110 height 18
click at [92, 218] on div "Log out" at bounding box center [62, 224] width 67 height 18
